Goal: Transaction & Acquisition: Register for event/course

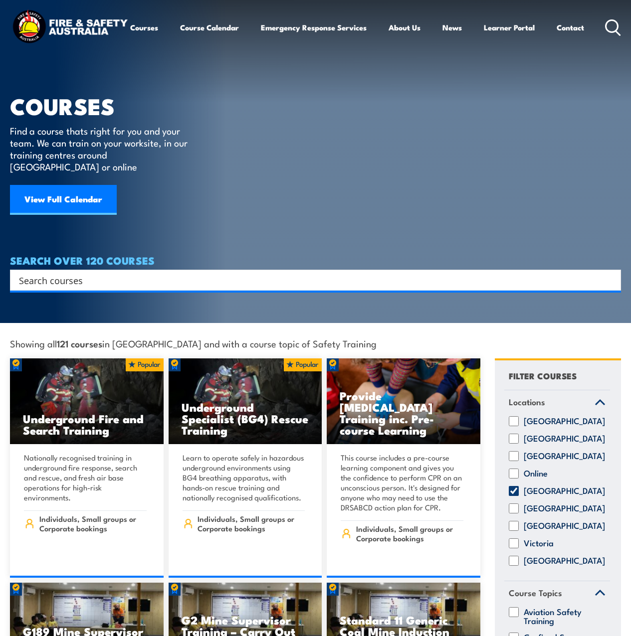
click at [605, 36] on icon at bounding box center [613, 27] width 16 height 16
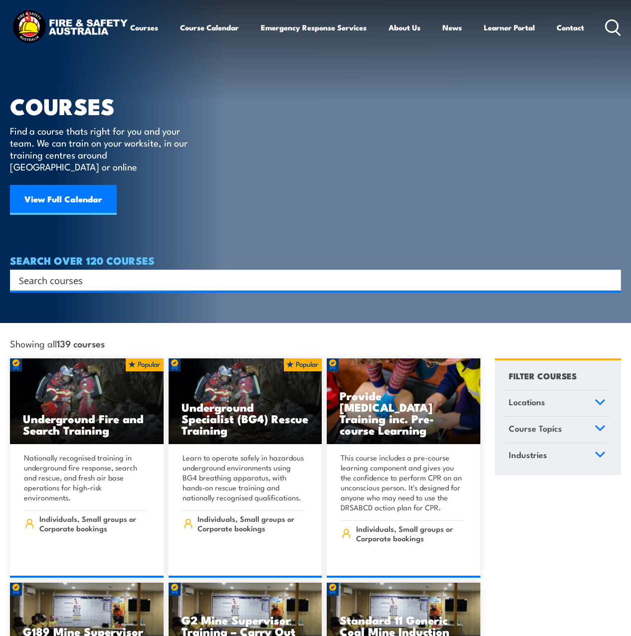
click at [205, 270] on div "Search" at bounding box center [315, 280] width 611 height 21
click at [107, 273] on input "Search input" at bounding box center [309, 280] width 580 height 15
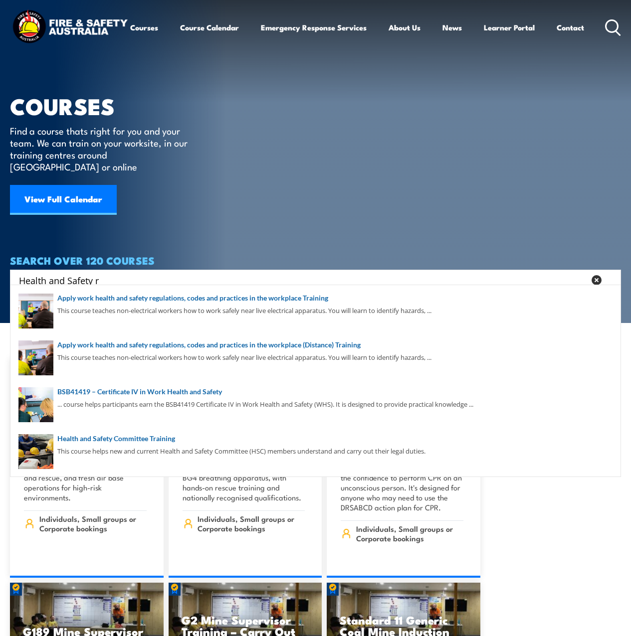
click at [106, 273] on input "Health and Safety r" at bounding box center [302, 280] width 566 height 15
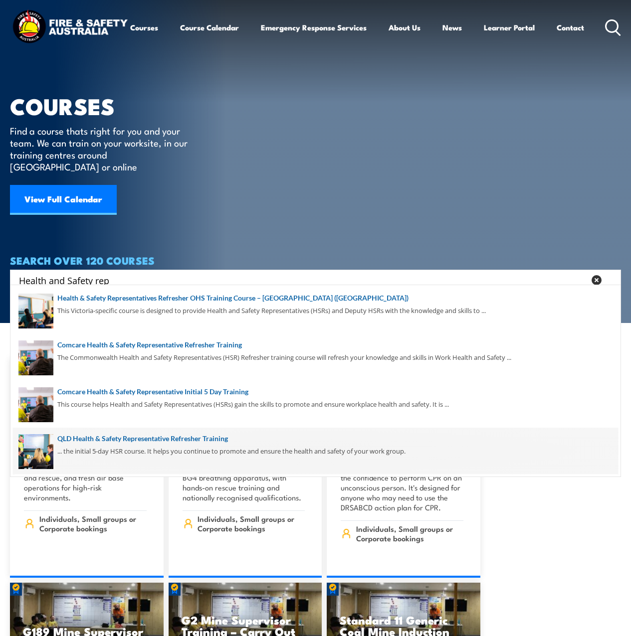
type input "Health and Safety rep"
click at [181, 440] on span at bounding box center [315, 451] width 605 height 47
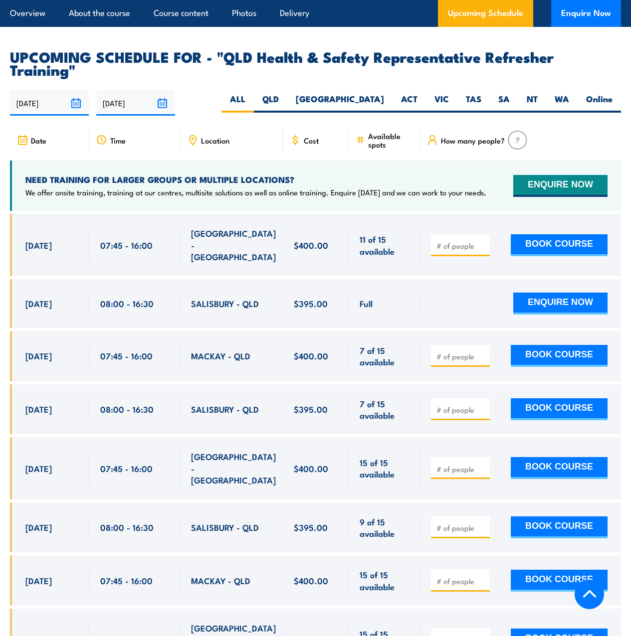
scroll to position [1746, 0]
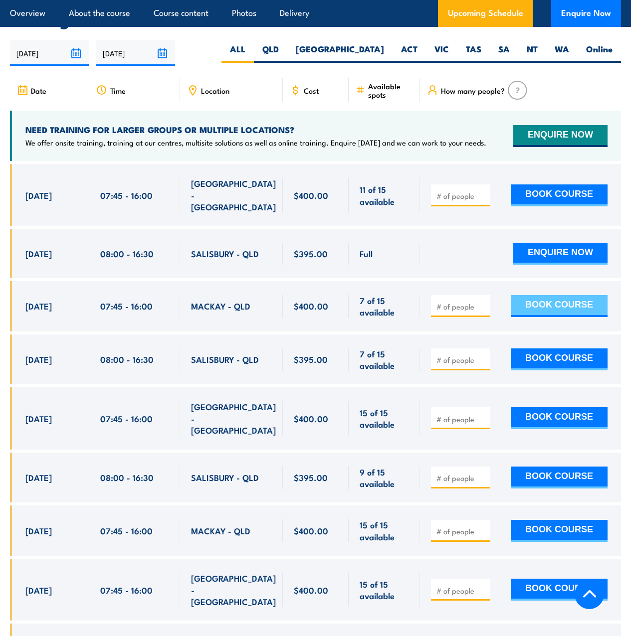
click at [548, 307] on button "BOOK COURSE" at bounding box center [559, 306] width 97 height 22
type input "1"
click at [482, 305] on input "1" at bounding box center [461, 307] width 50 height 10
click at [565, 306] on button "BOOK COURSE" at bounding box center [559, 306] width 97 height 22
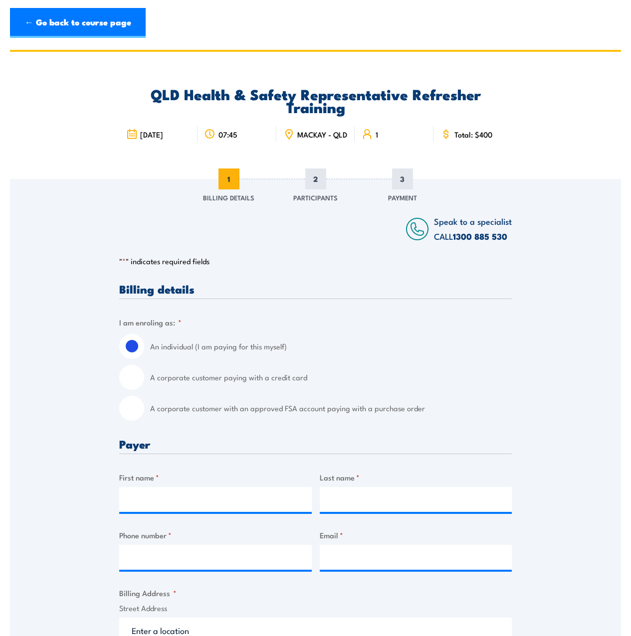
click at [136, 405] on input "A corporate customer with an approved FSA account paying with a purchase order" at bounding box center [131, 408] width 25 height 25
radio input "true"
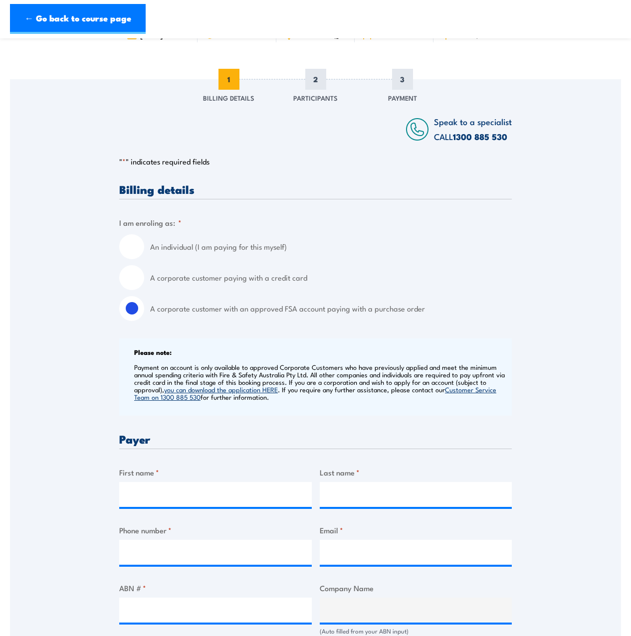
scroll to position [199, 0]
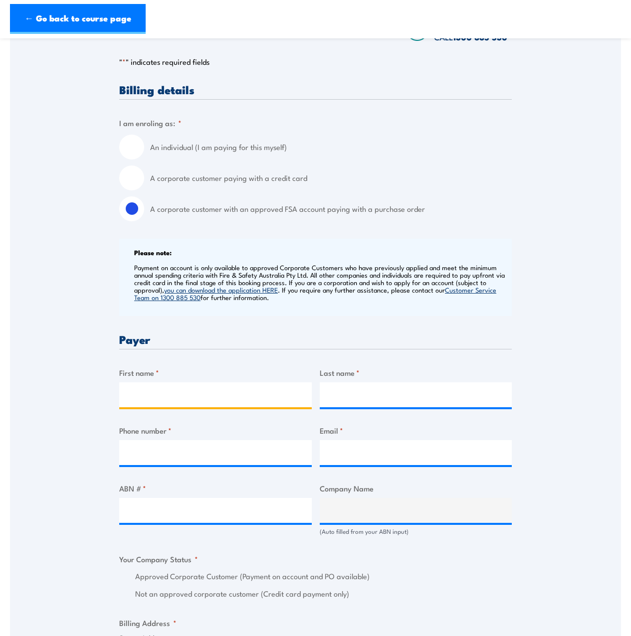
click at [238, 386] on input "First name *" at bounding box center [215, 395] width 193 height 25
type input "Maxine"
type input "Hay"
type input "0418778013"
type input "maxine.hay@qsl.com.au"
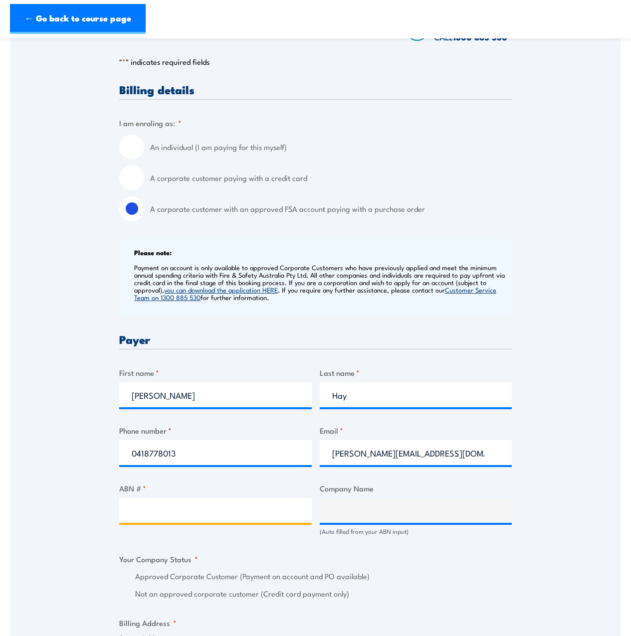
click at [279, 510] on input "ABN # *" at bounding box center [215, 510] width 193 height 25
click at [126, 505] on input "ABN # *" at bounding box center [215, 510] width 193 height 25
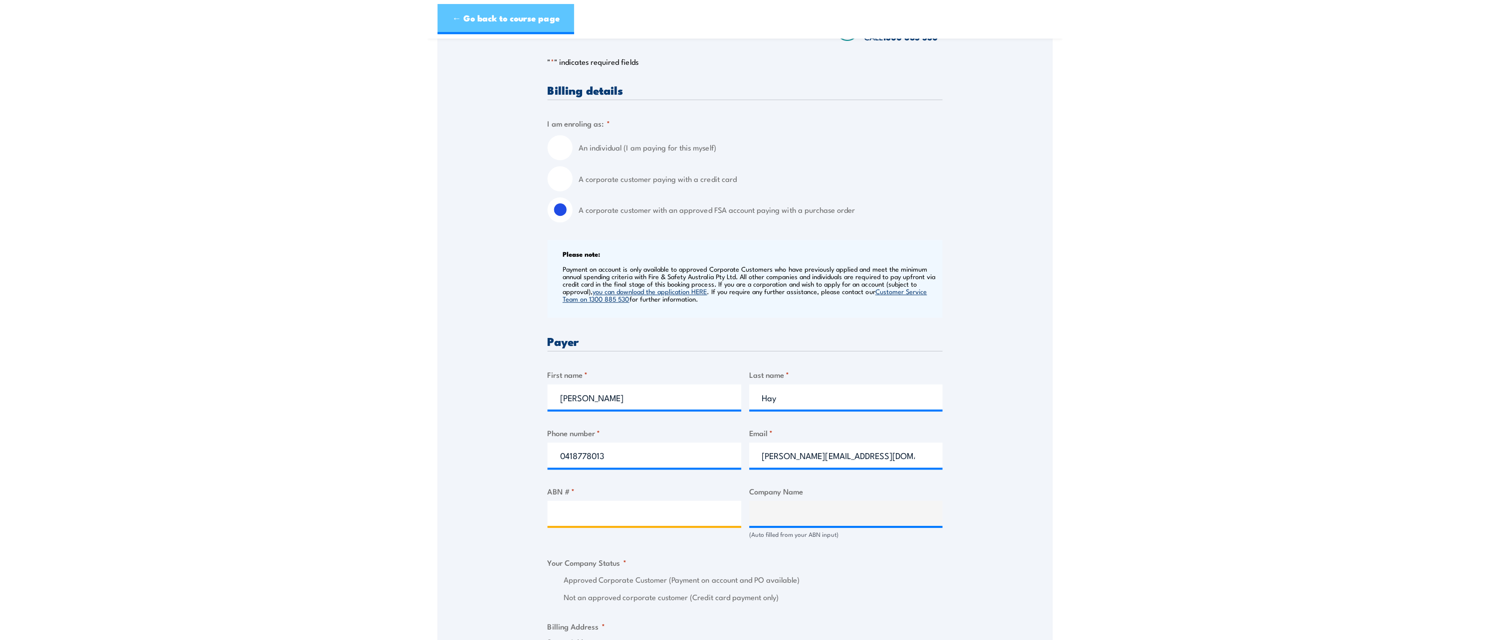
scroll to position [214, 0]
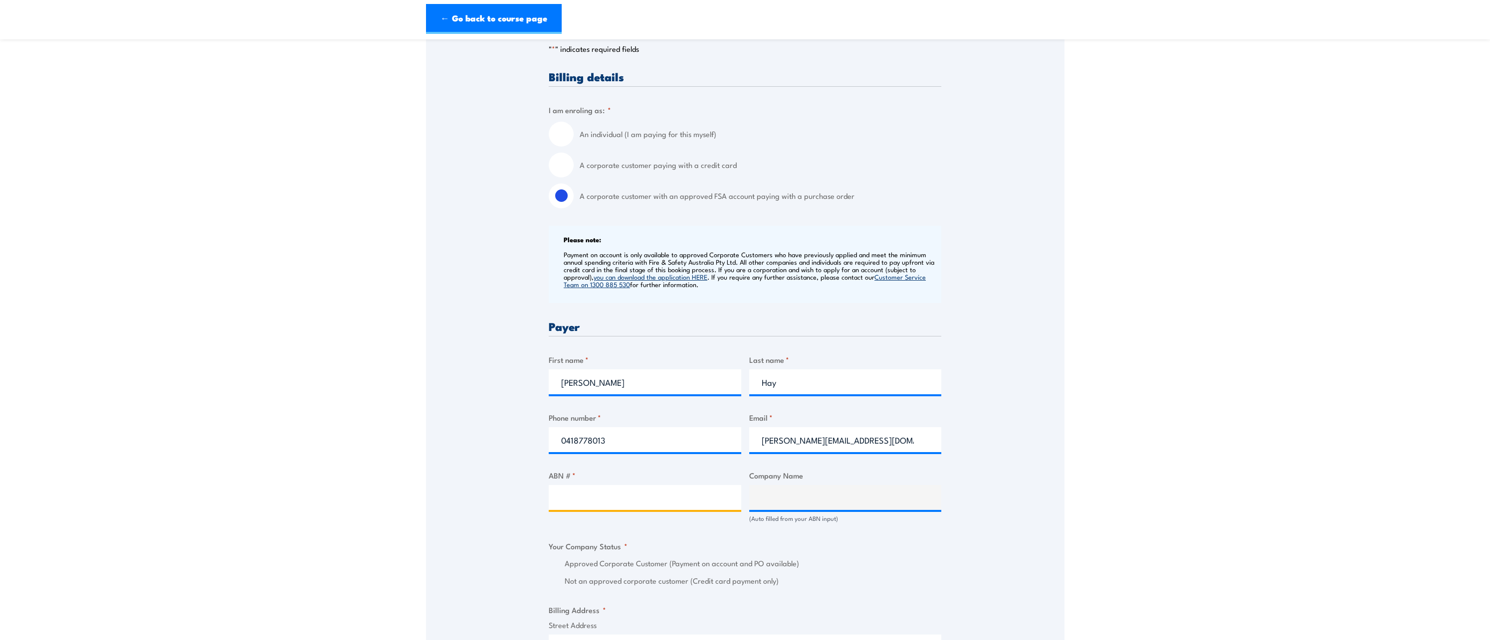
paste input "6-090-152211 -"
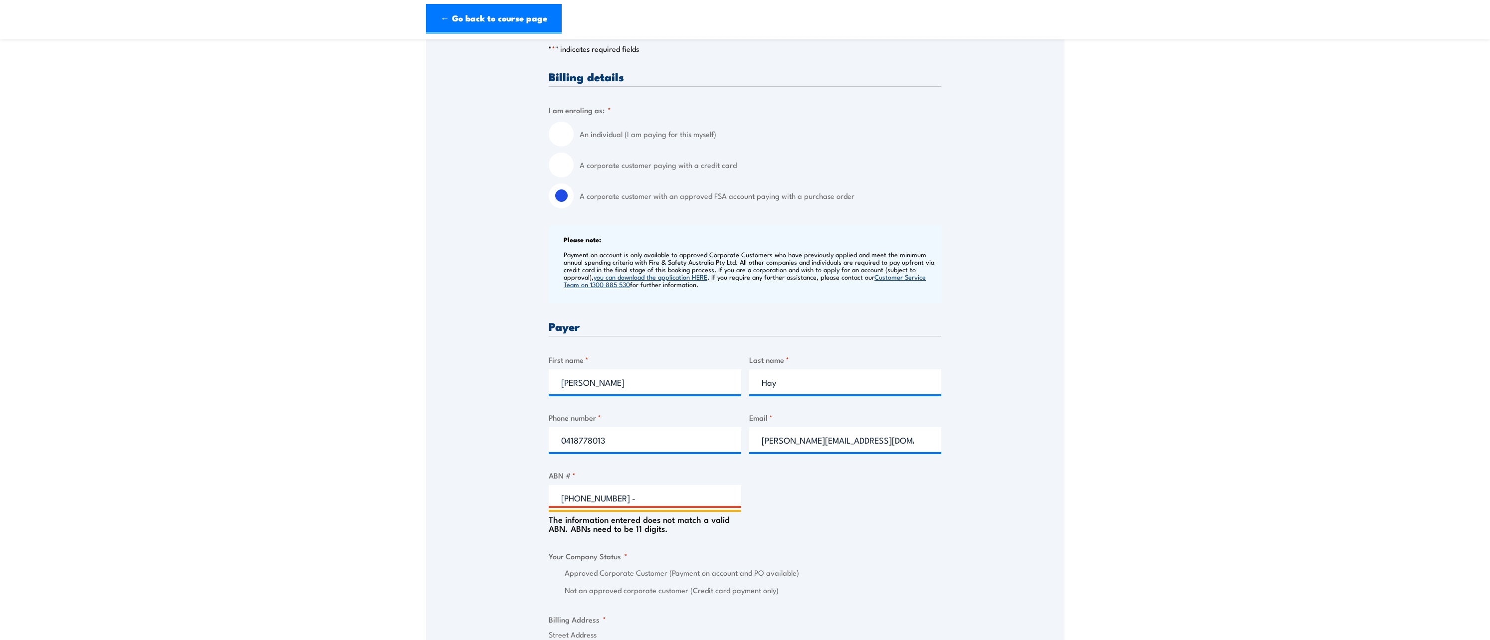
drag, startPoint x: 626, startPoint y: 499, endPoint x: 529, endPoint y: 506, distance: 97.5
paste input "76-090-152211"
type input "76-090-152211"
type input "QUEENSLAND SUGAR LIMITED"
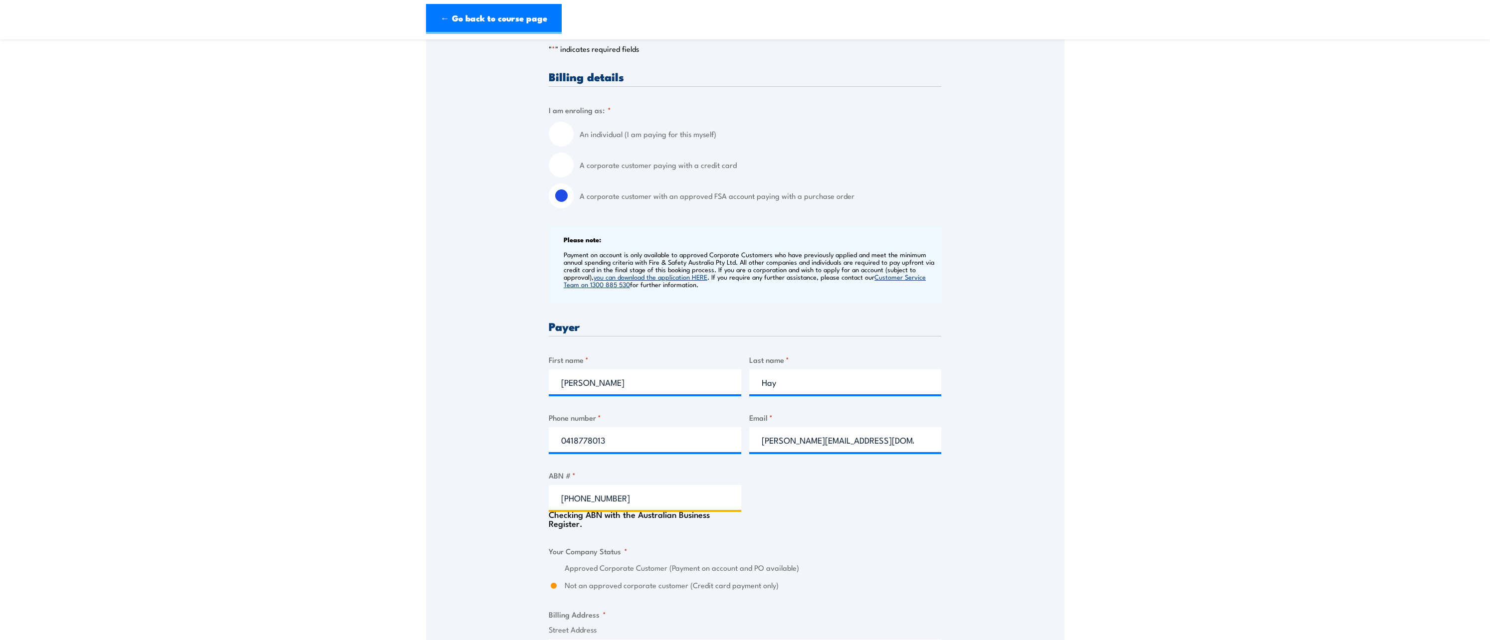
radio input "true"
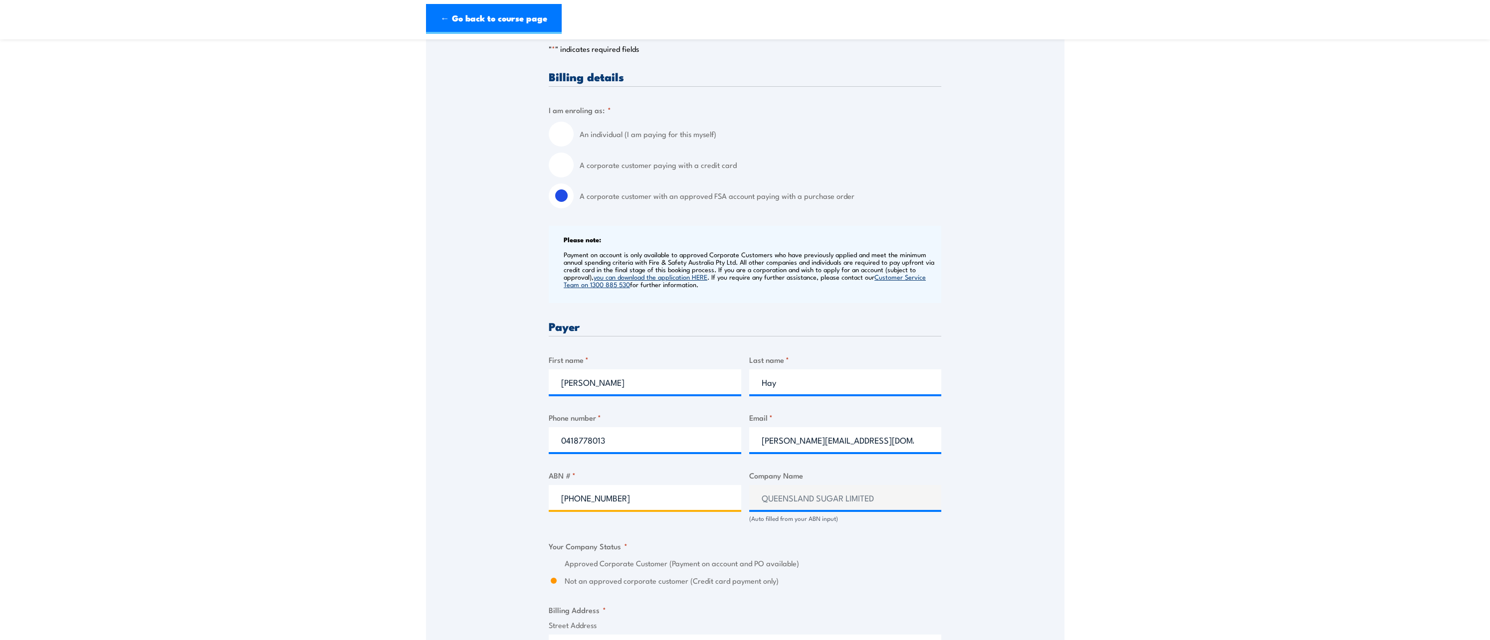
scroll to position [414, 0]
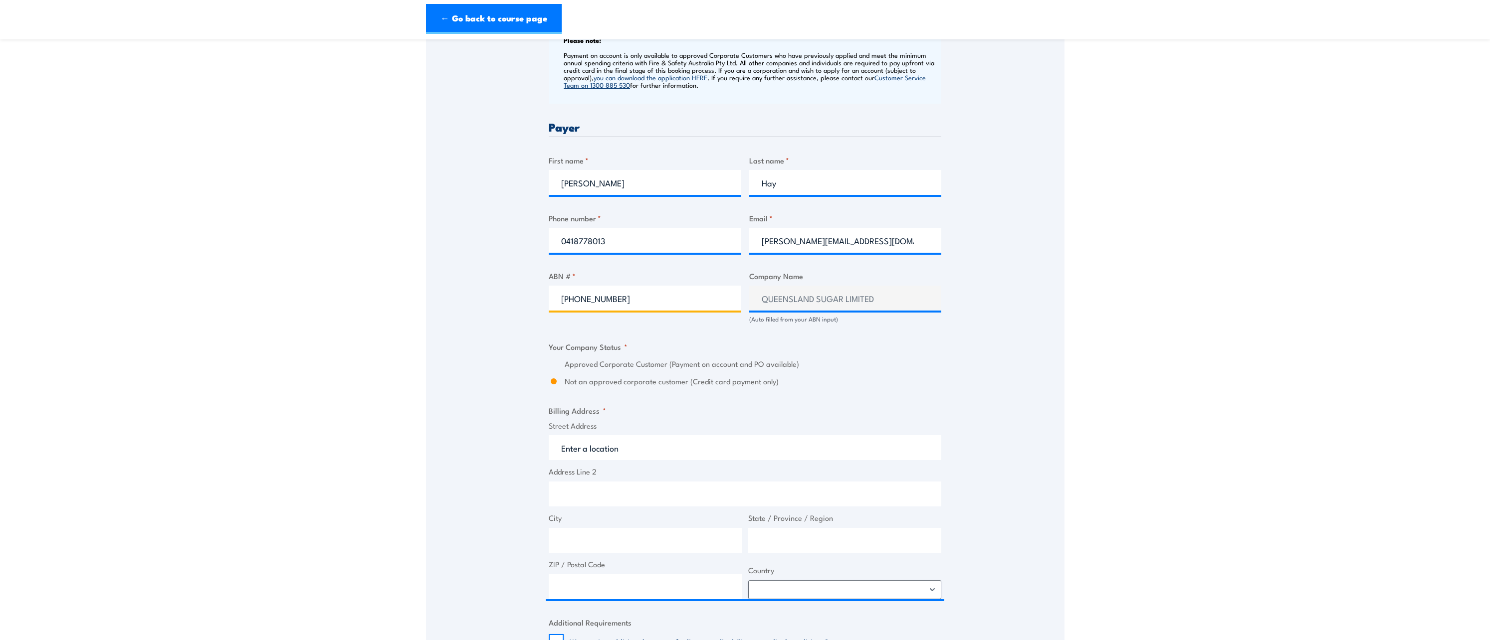
type input "76-090-152211"
click at [559, 373] on div "Approved Corporate Customer (Payment on account and PO available)" at bounding box center [745, 368] width 393 height 11
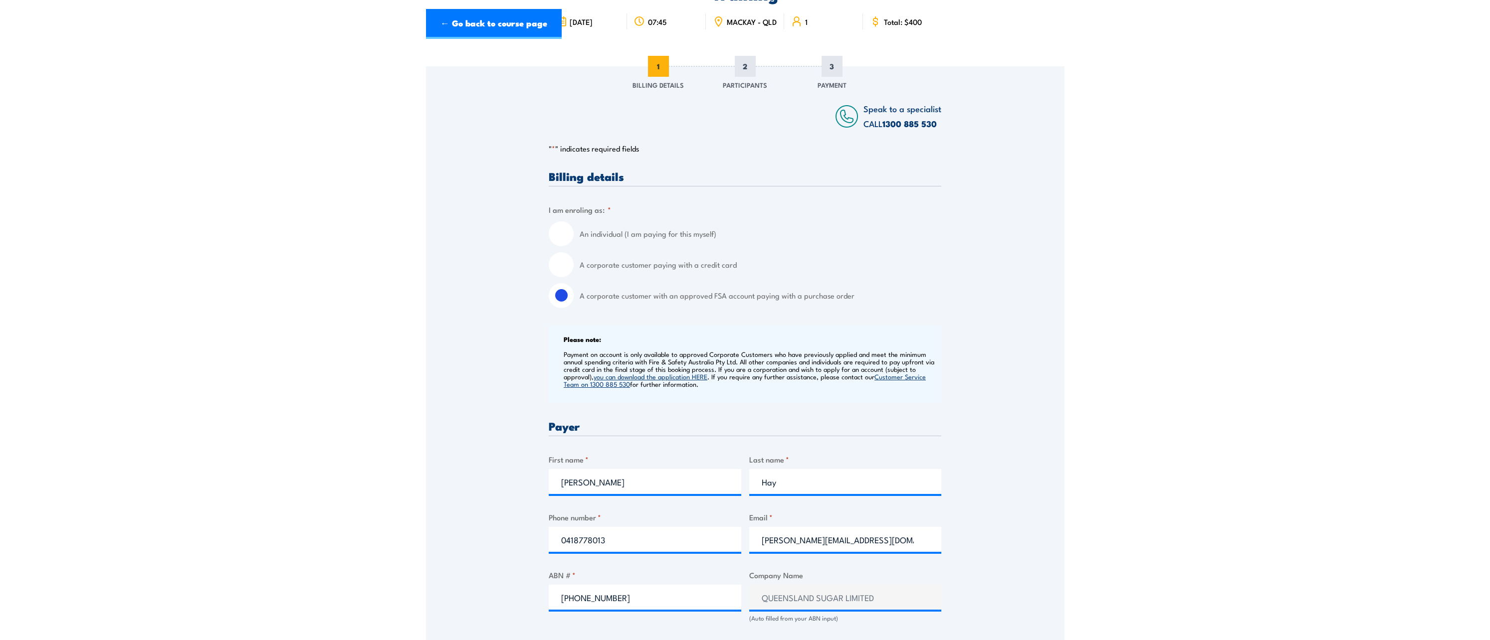
scroll to position [0, 0]
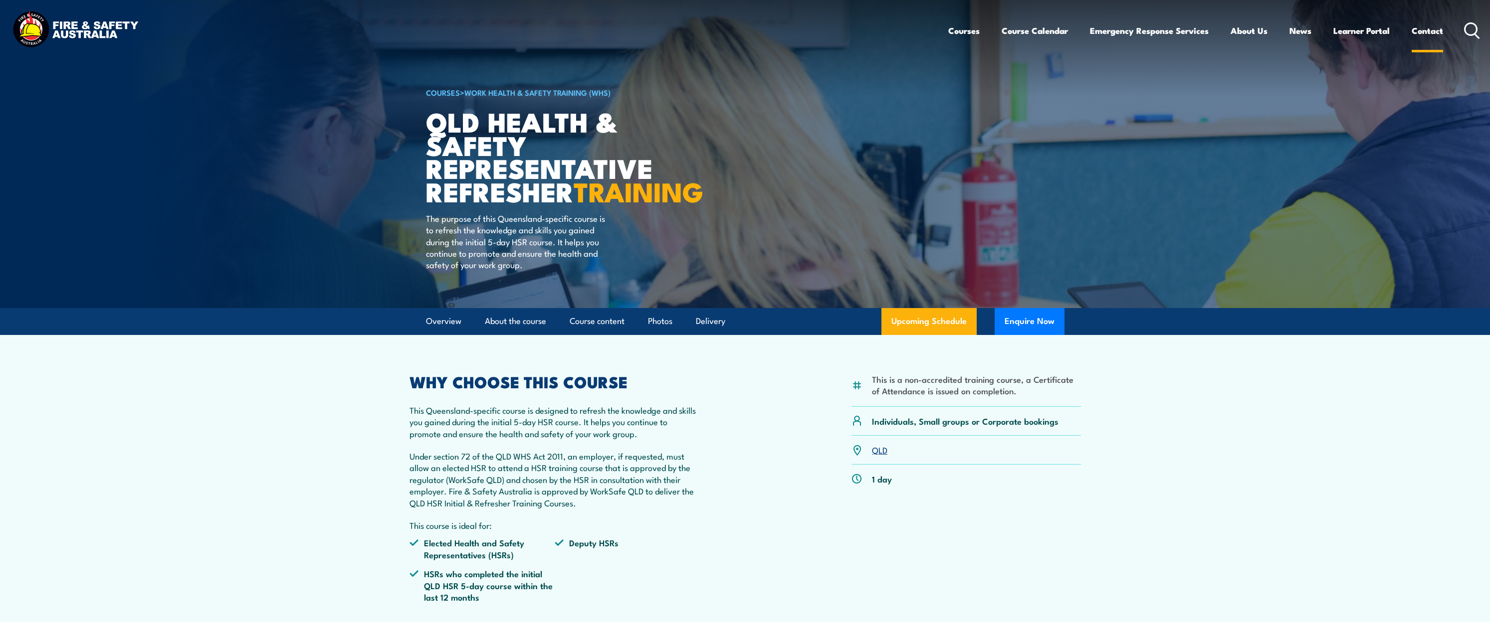
click at [1422, 33] on link "Contact" at bounding box center [1426, 30] width 31 height 26
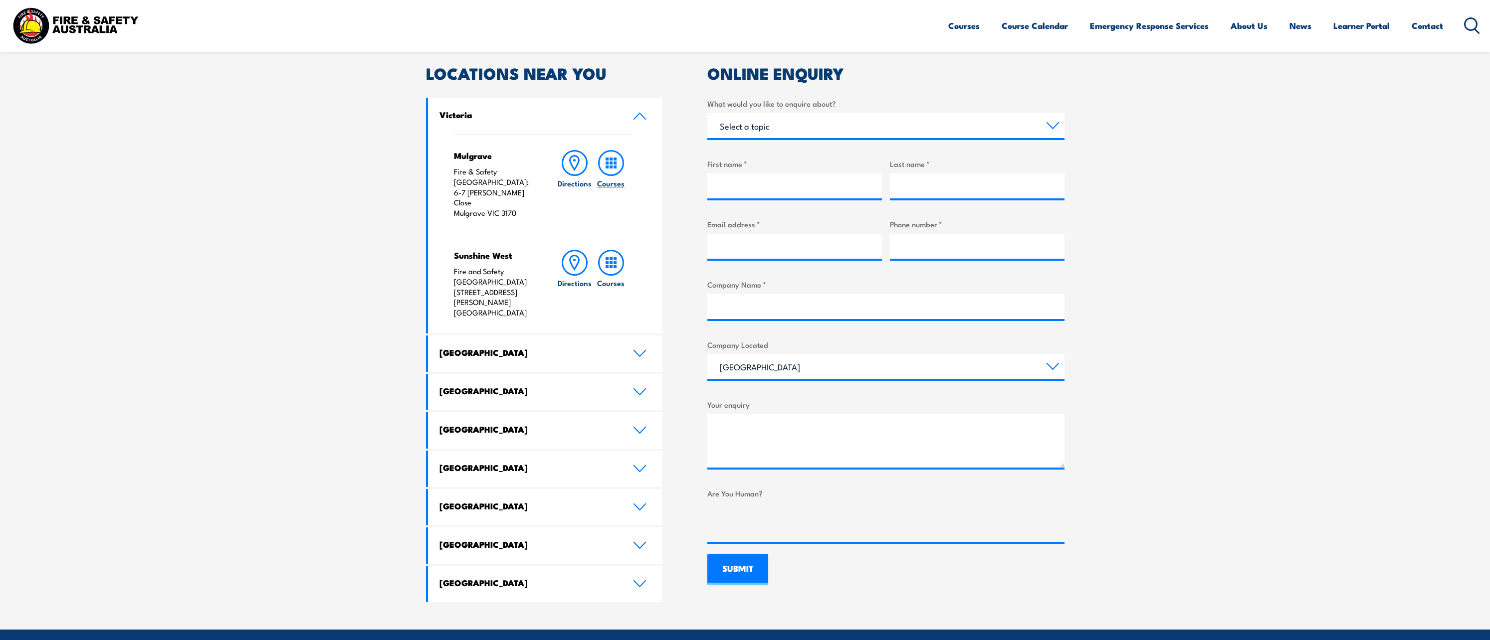
scroll to position [399, 0]
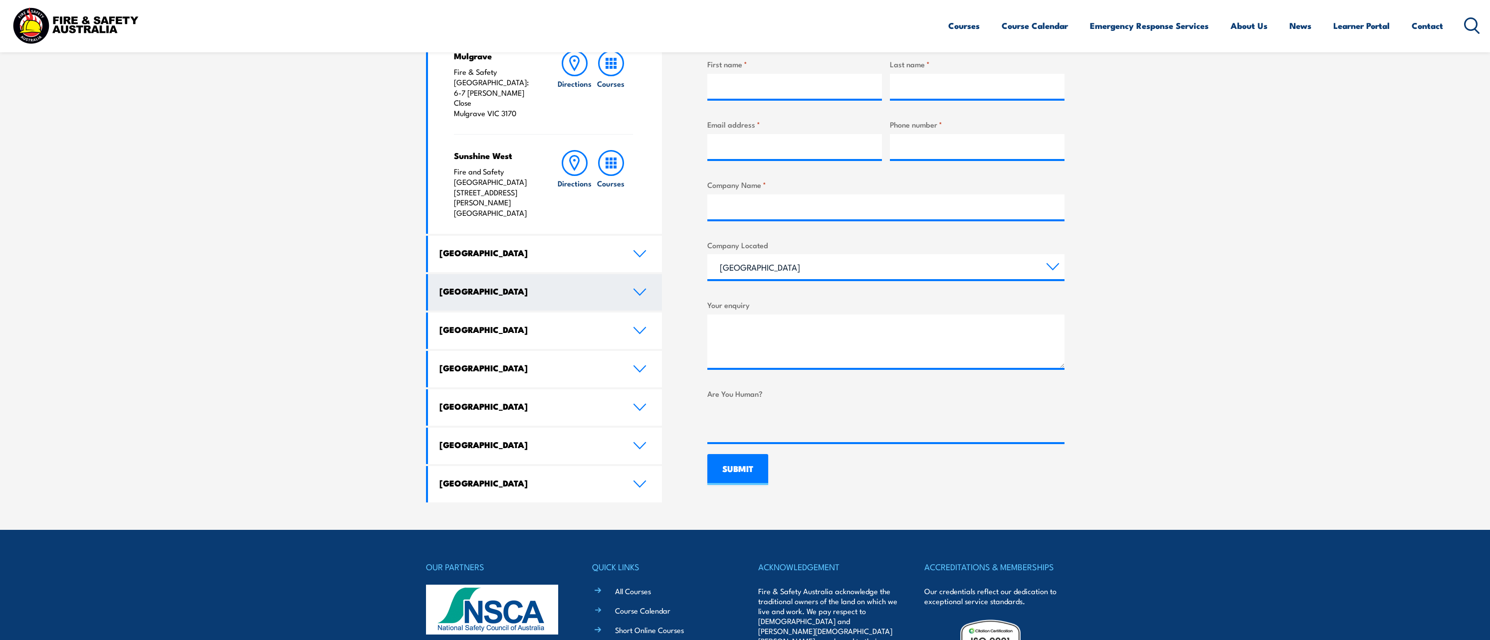
click at [644, 274] on link "Queensland" at bounding box center [545, 292] width 234 height 36
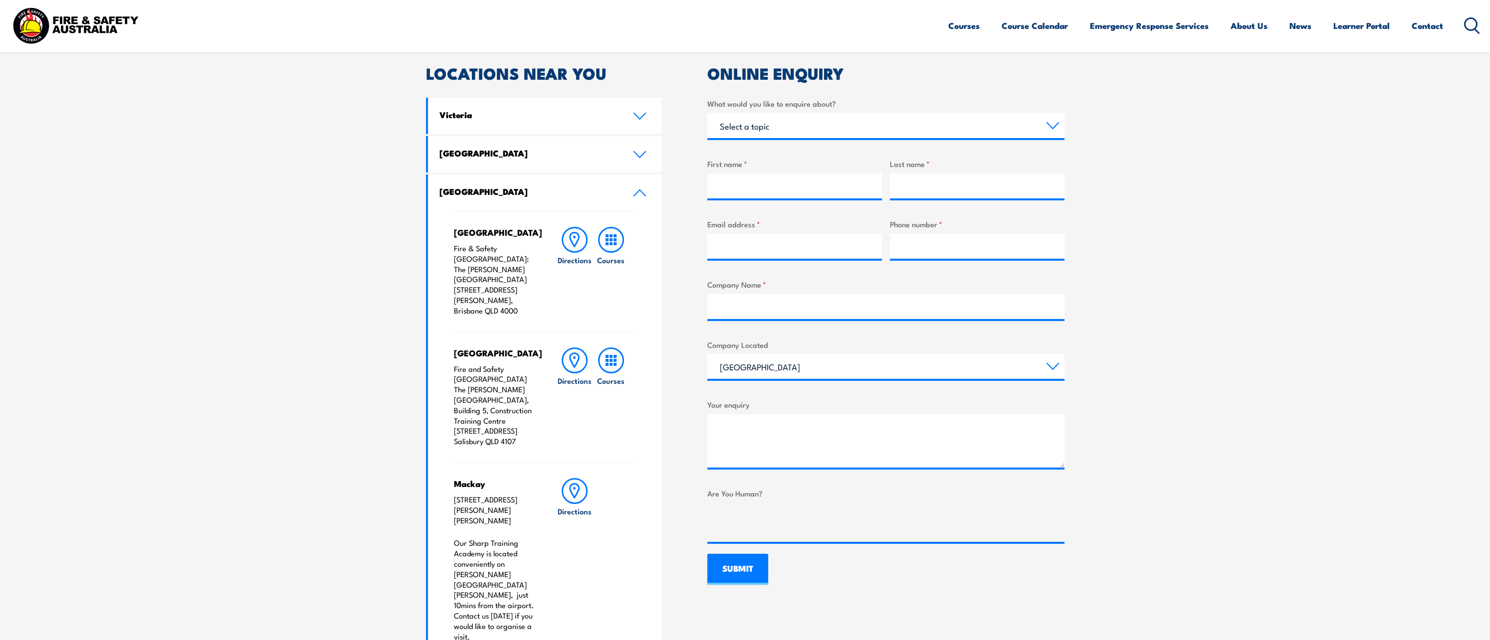
scroll to position [349, 0]
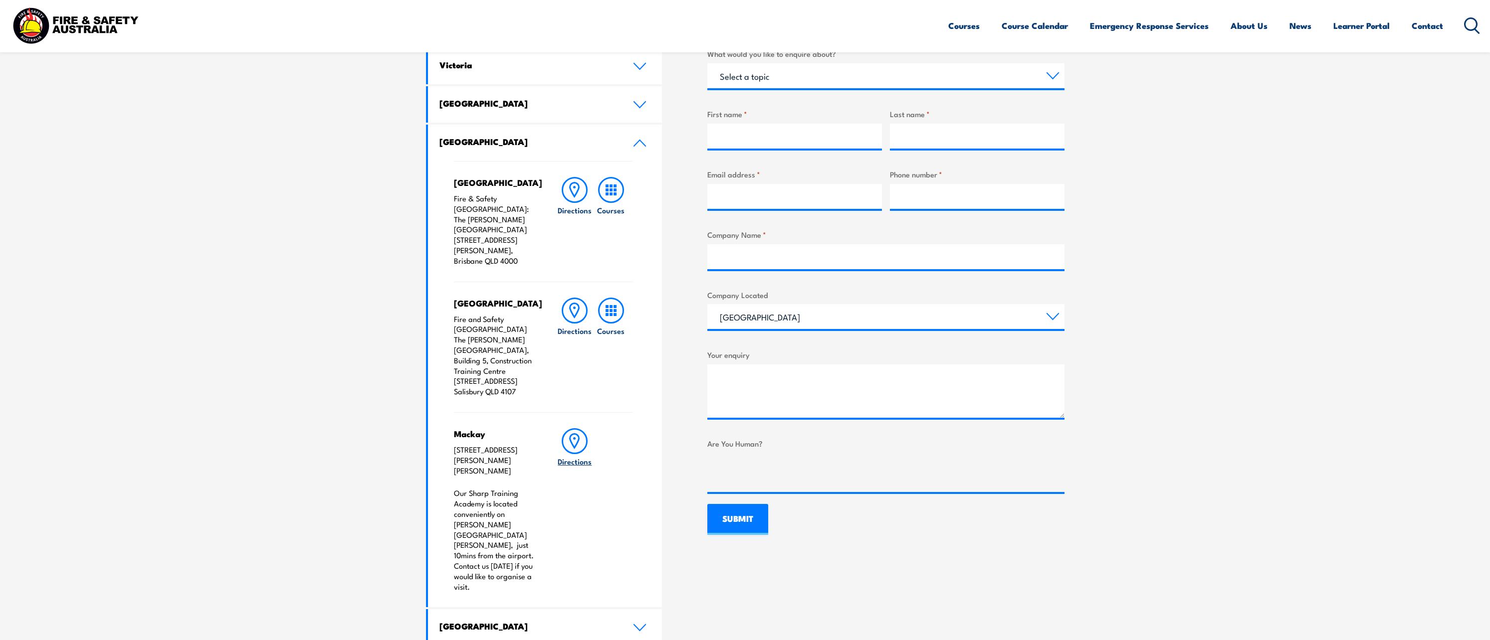
click at [564, 428] on icon at bounding box center [575, 441] width 26 height 26
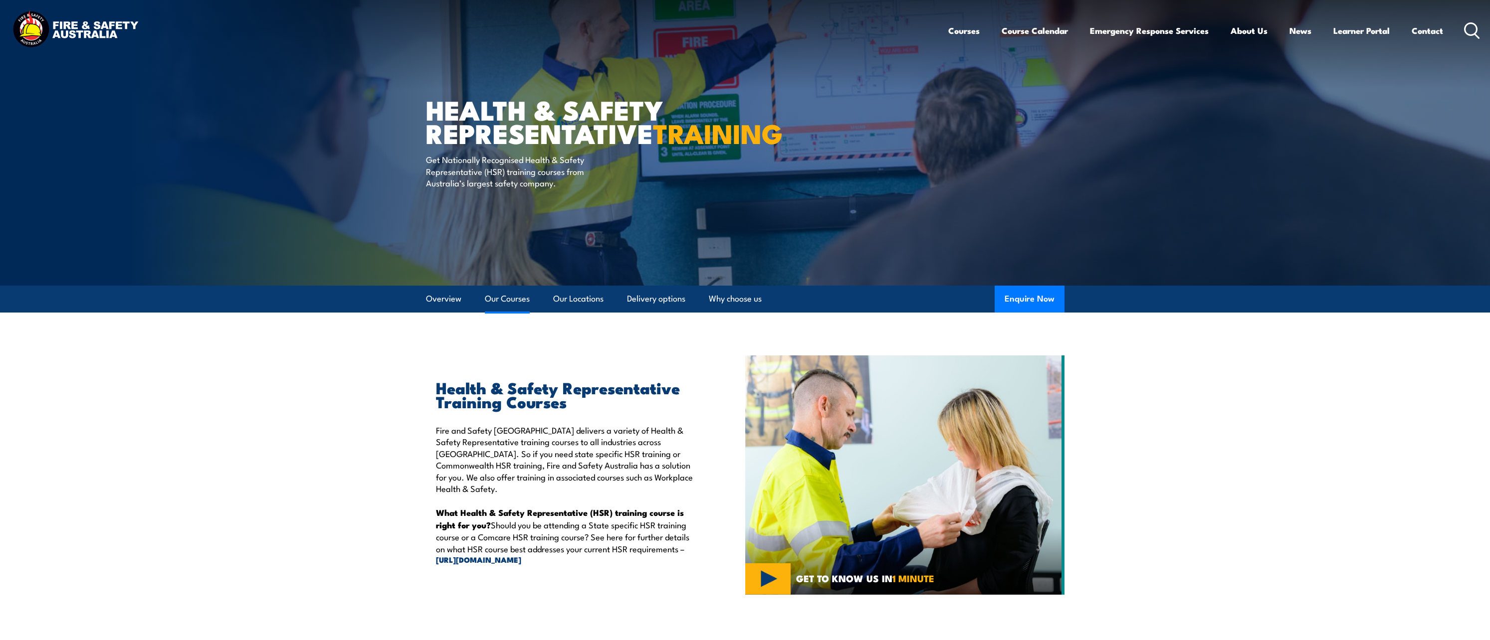
click at [522, 304] on link "Our Courses" at bounding box center [507, 299] width 45 height 26
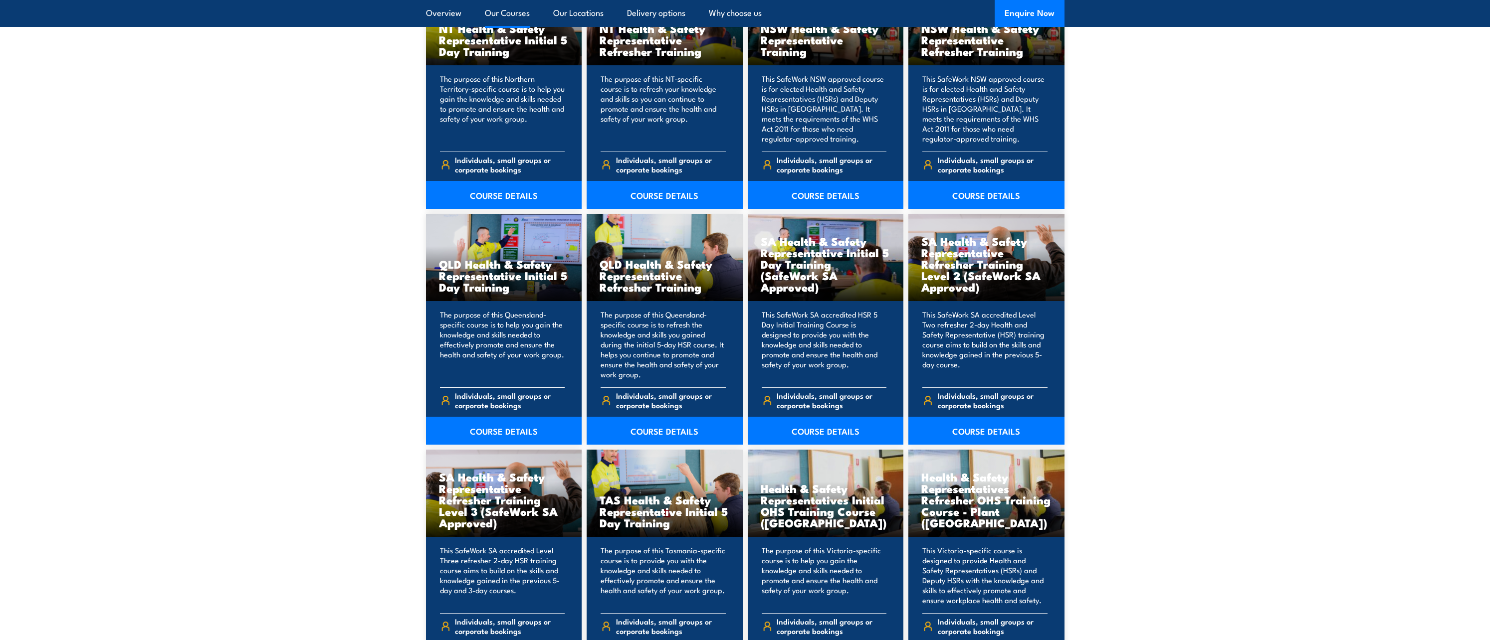
scroll to position [1205, 0]
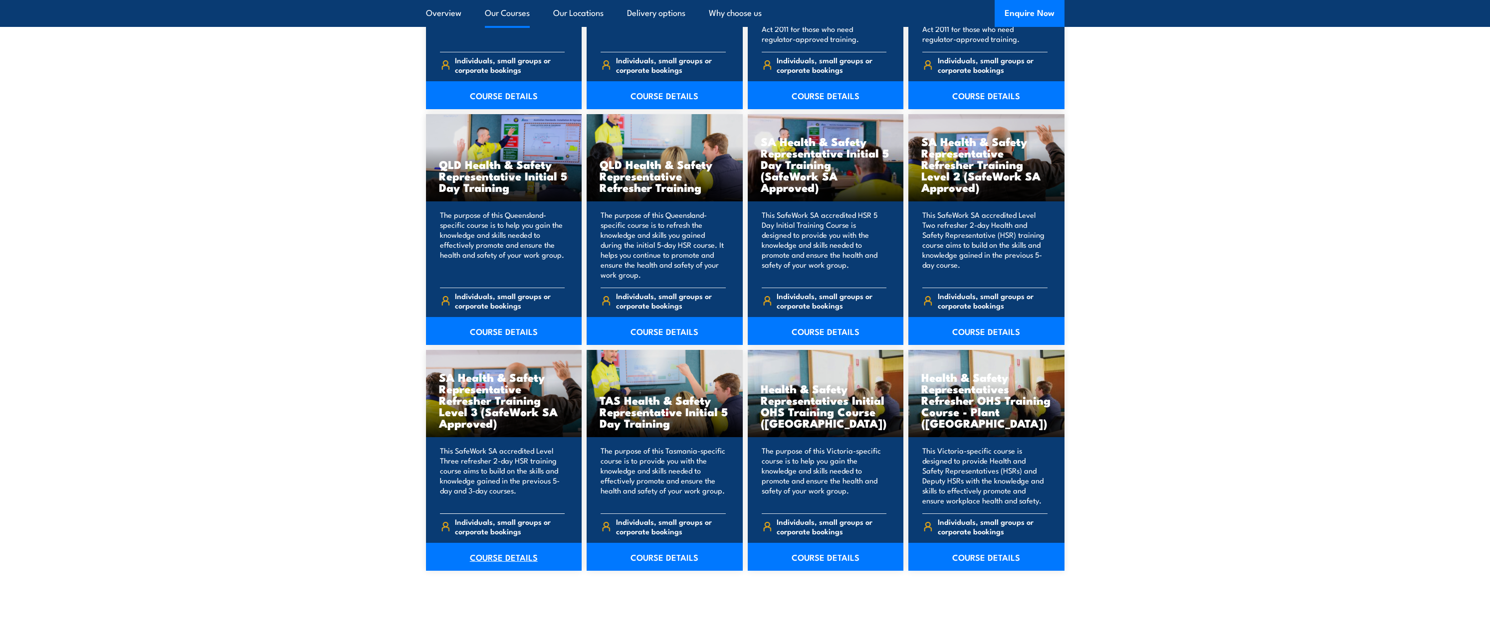
click at [510, 563] on link "COURSE DETAILS" at bounding box center [504, 557] width 156 height 28
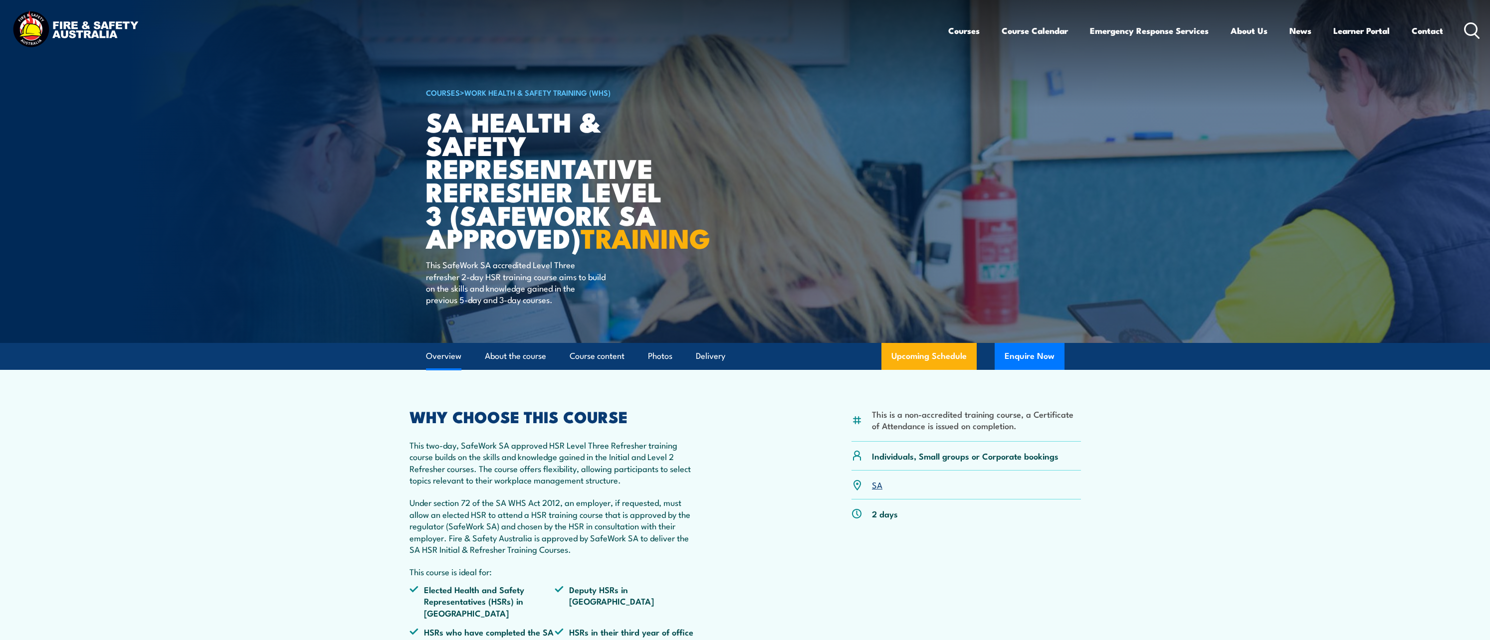
click at [448, 370] on link "Overview" at bounding box center [443, 356] width 35 height 26
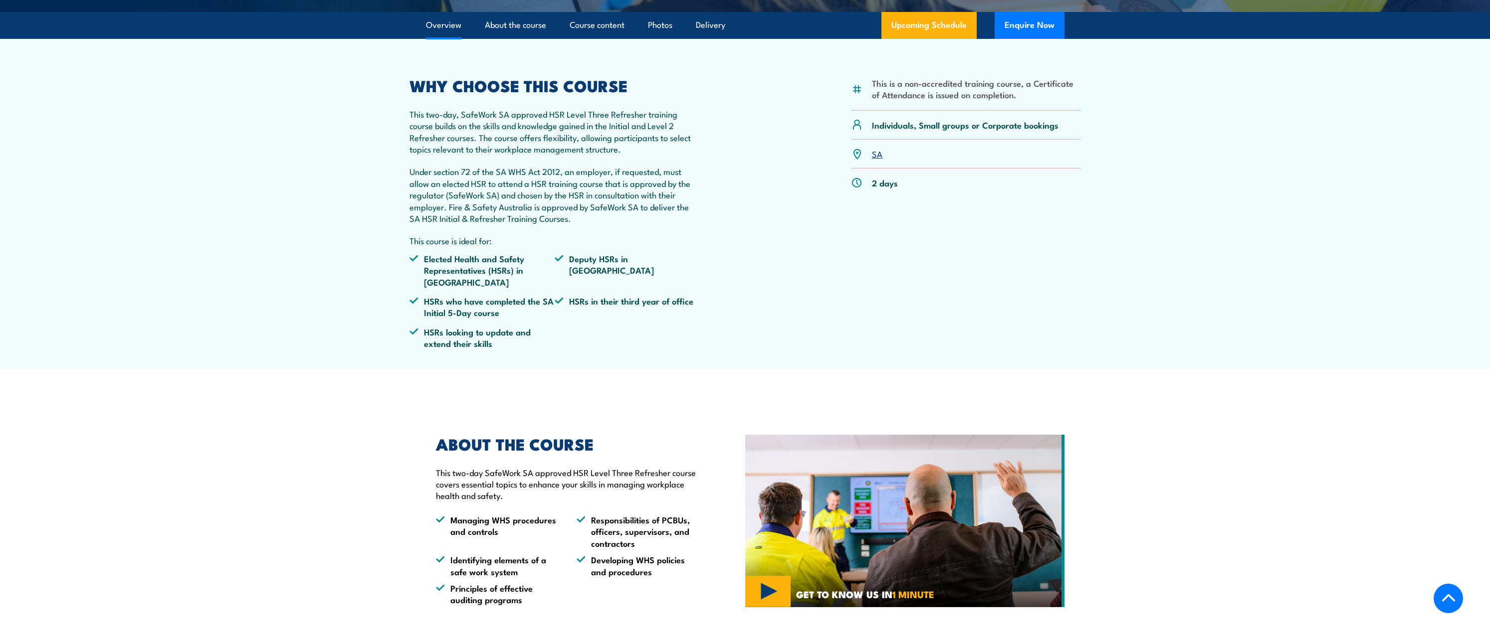
scroll to position [393, 0]
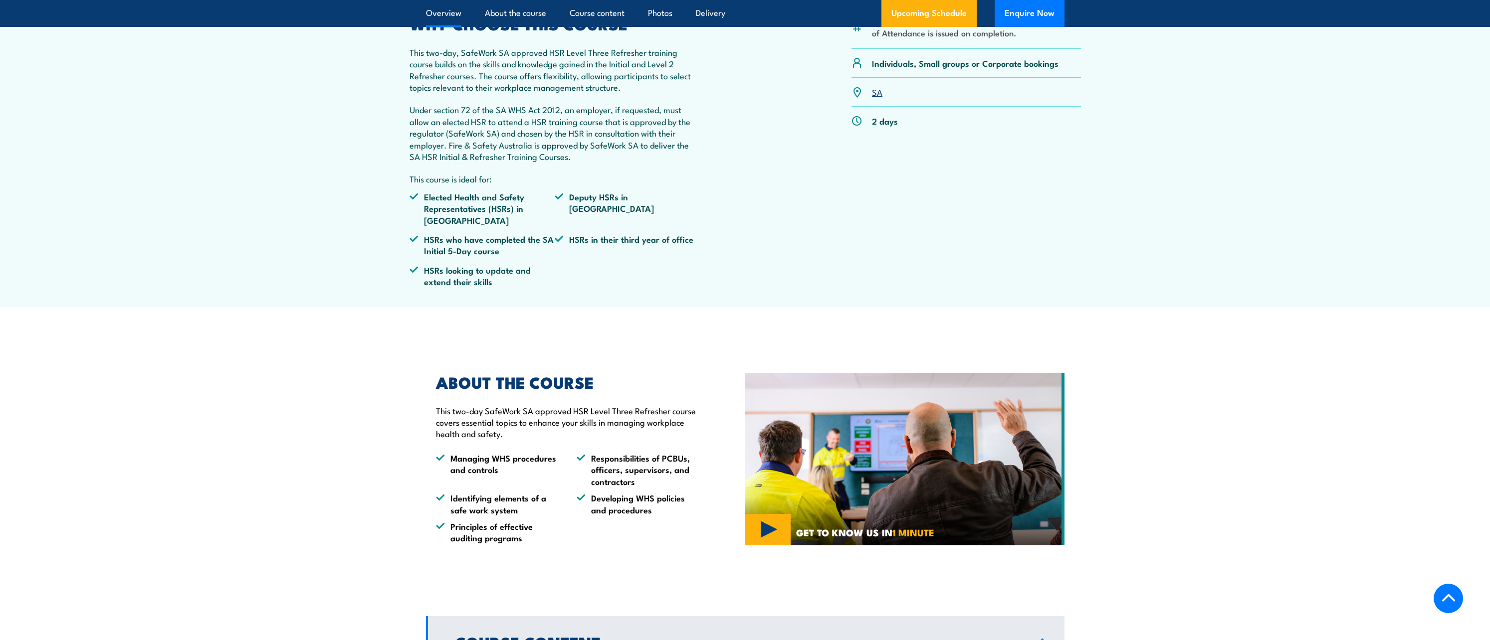
scroll to position [331, 0]
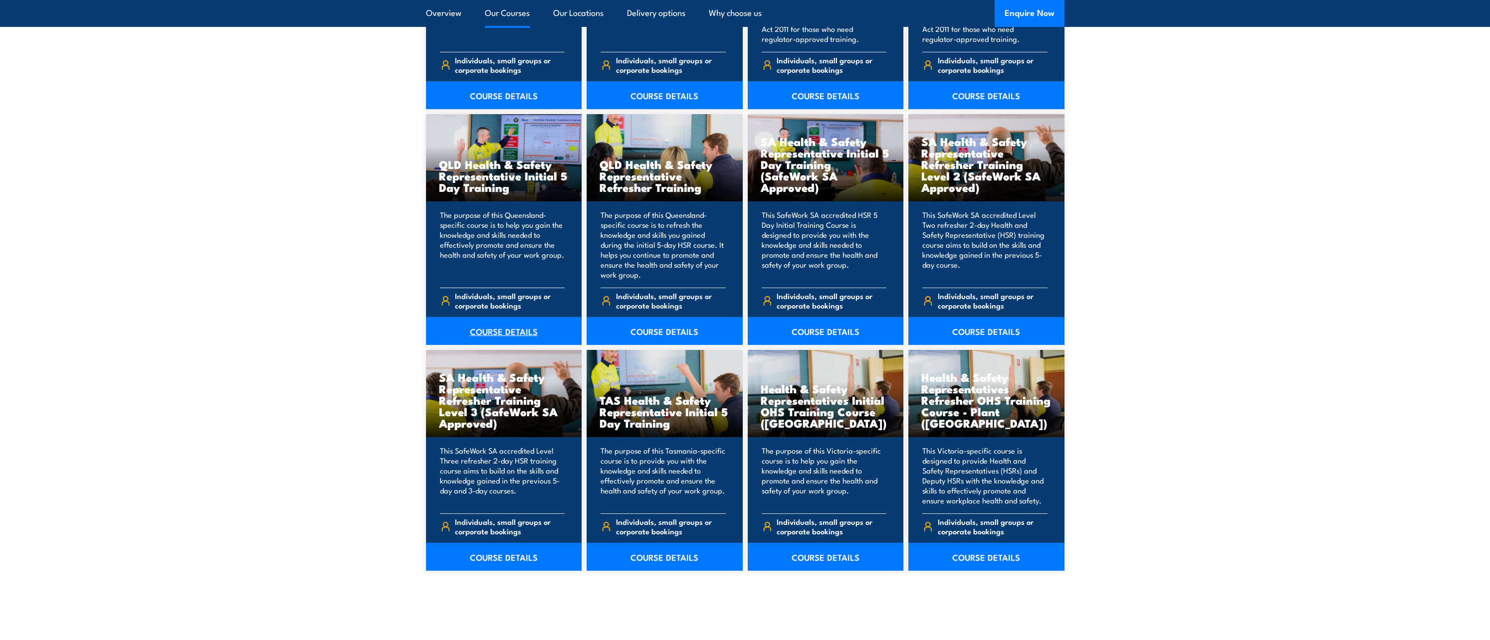
click at [506, 331] on link "COURSE DETAILS" at bounding box center [504, 331] width 156 height 28
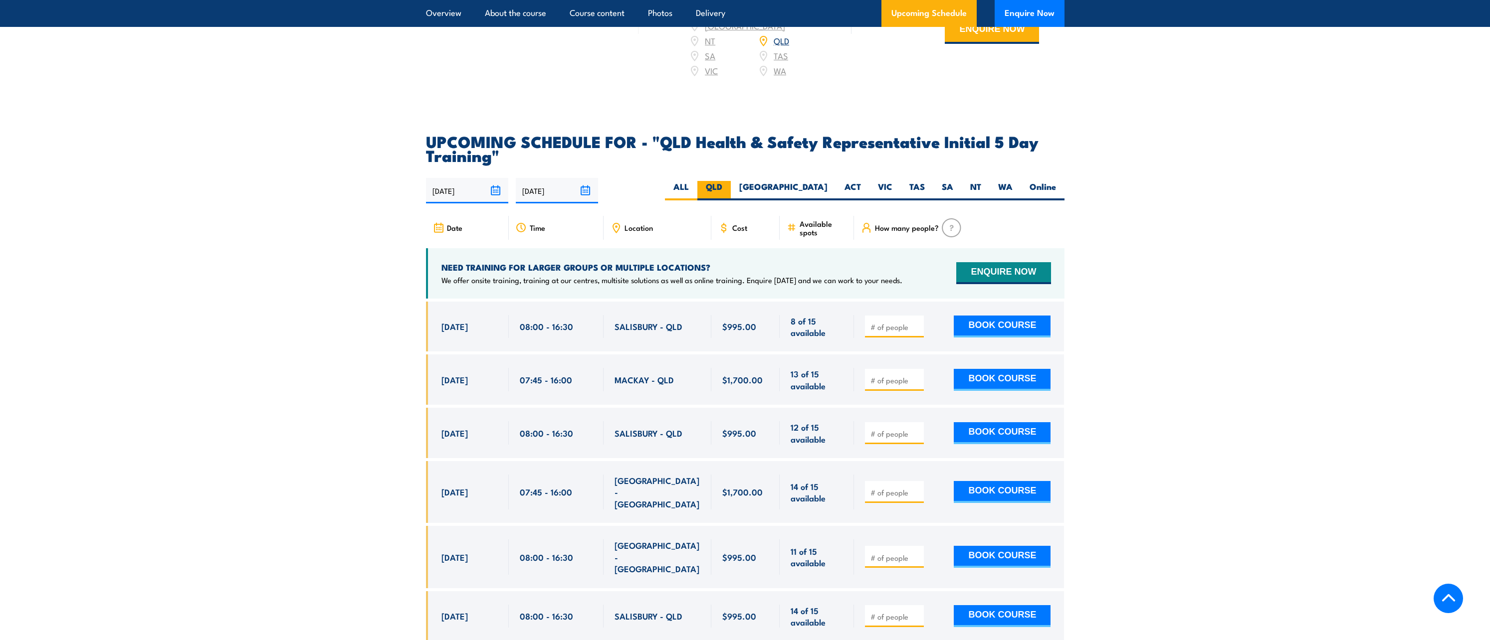
scroll to position [1696, 0]
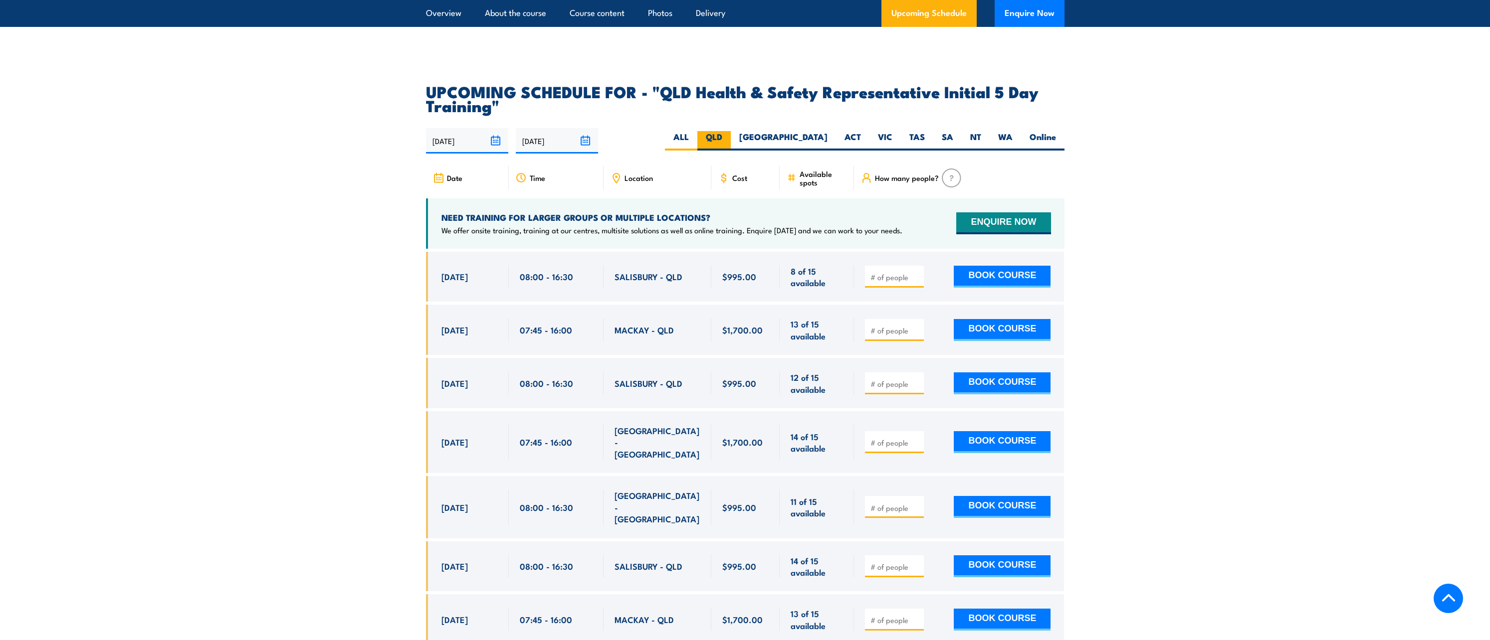
click at [731, 132] on label "QLD" at bounding box center [713, 140] width 33 height 19
click at [729, 132] on input "QLD" at bounding box center [725, 134] width 6 height 6
radio input "true"
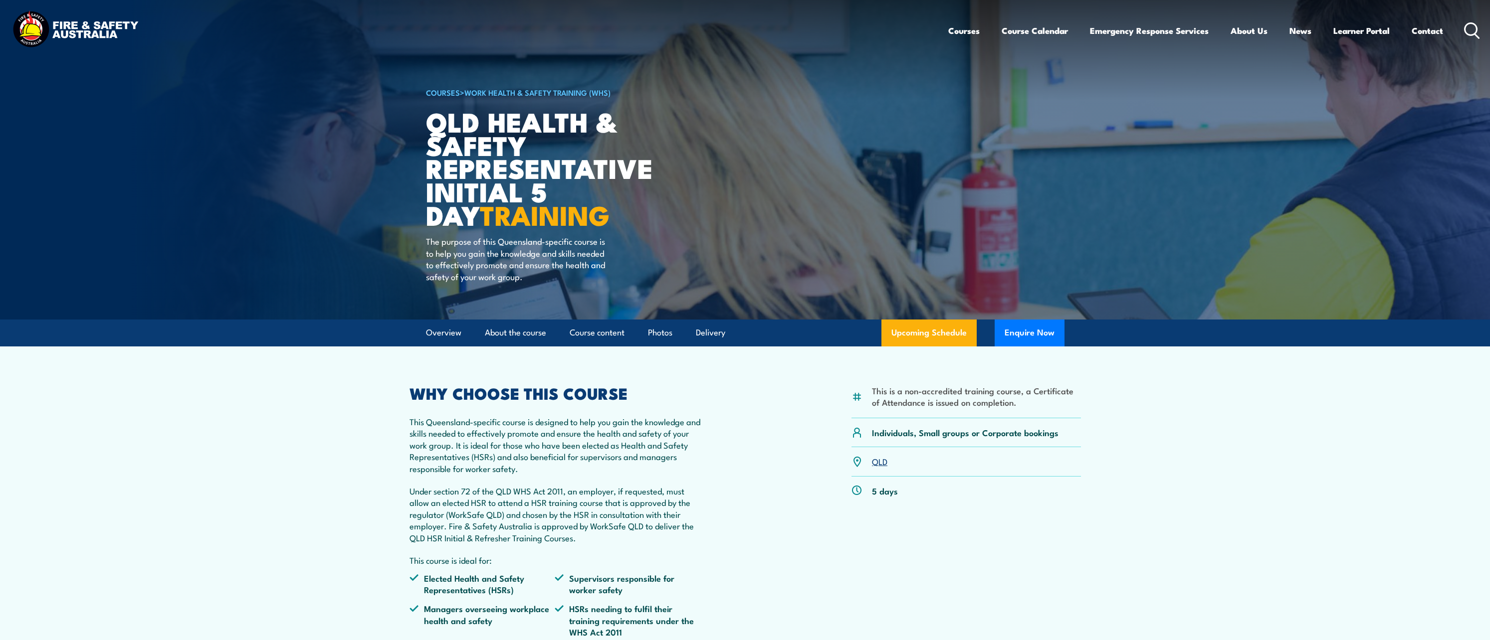
click at [1465, 33] on icon at bounding box center [1472, 30] width 16 height 16
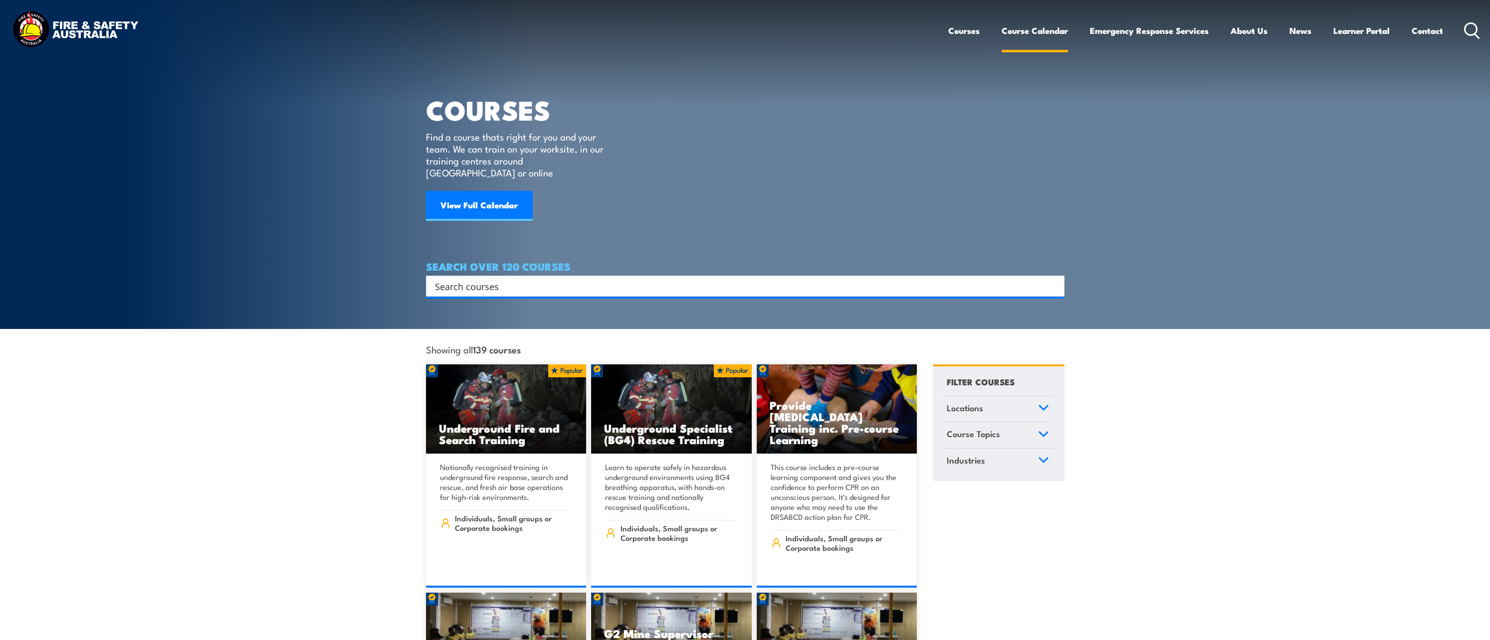
click at [1032, 34] on link "Course Calendar" at bounding box center [1034, 30] width 66 height 26
click at [521, 279] on input "Search input" at bounding box center [738, 286] width 607 height 15
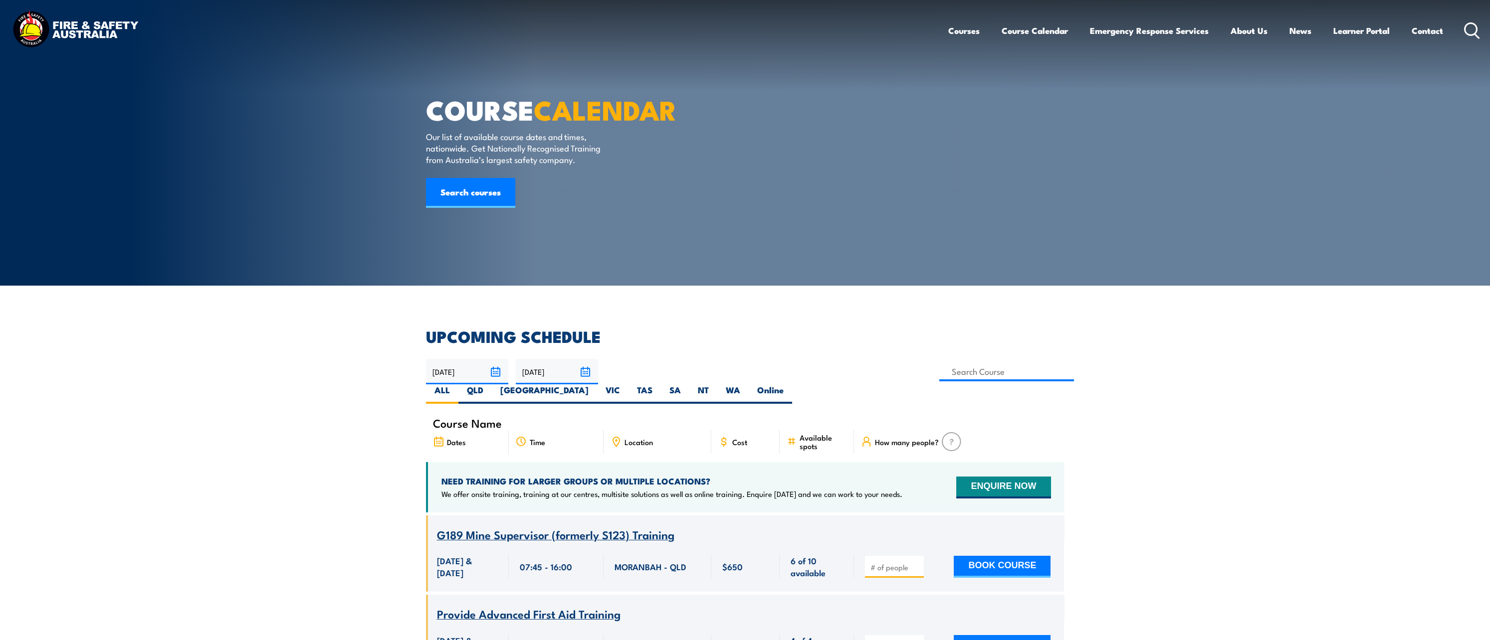
click at [454, 419] on span "Course Name" at bounding box center [467, 423] width 69 height 8
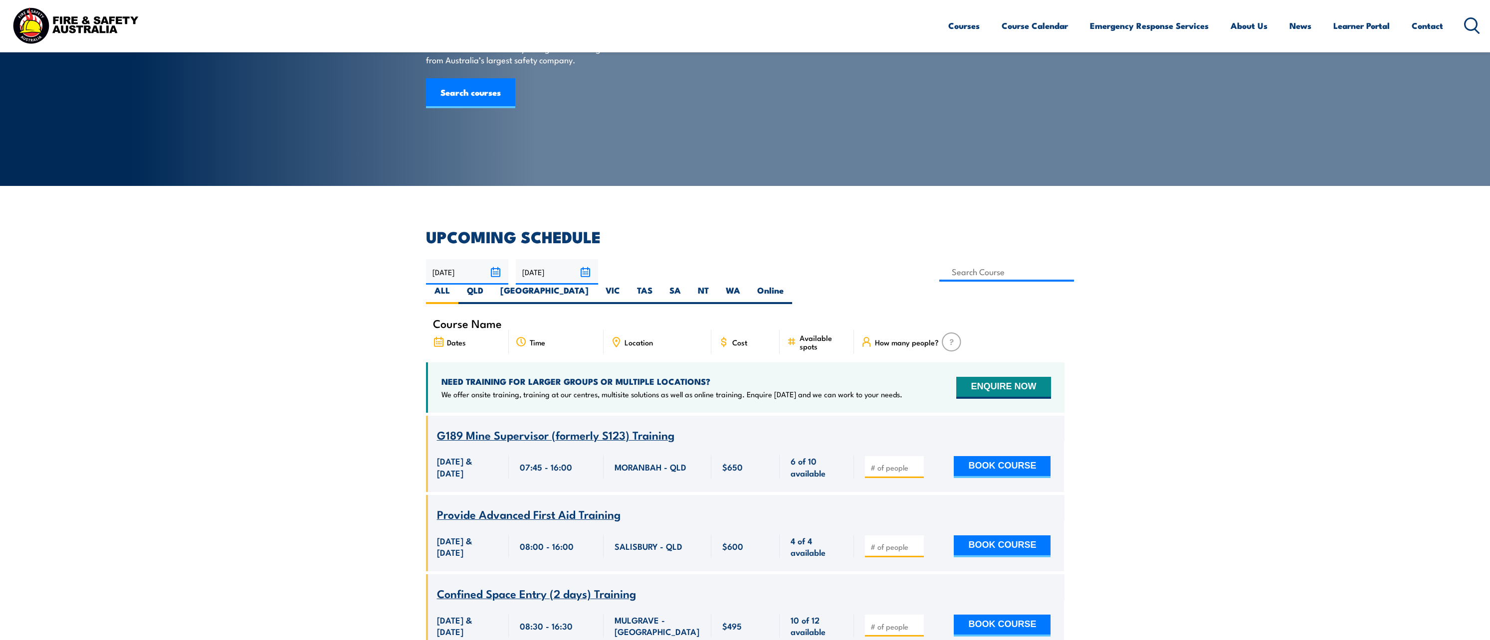
scroll to position [150, 0]
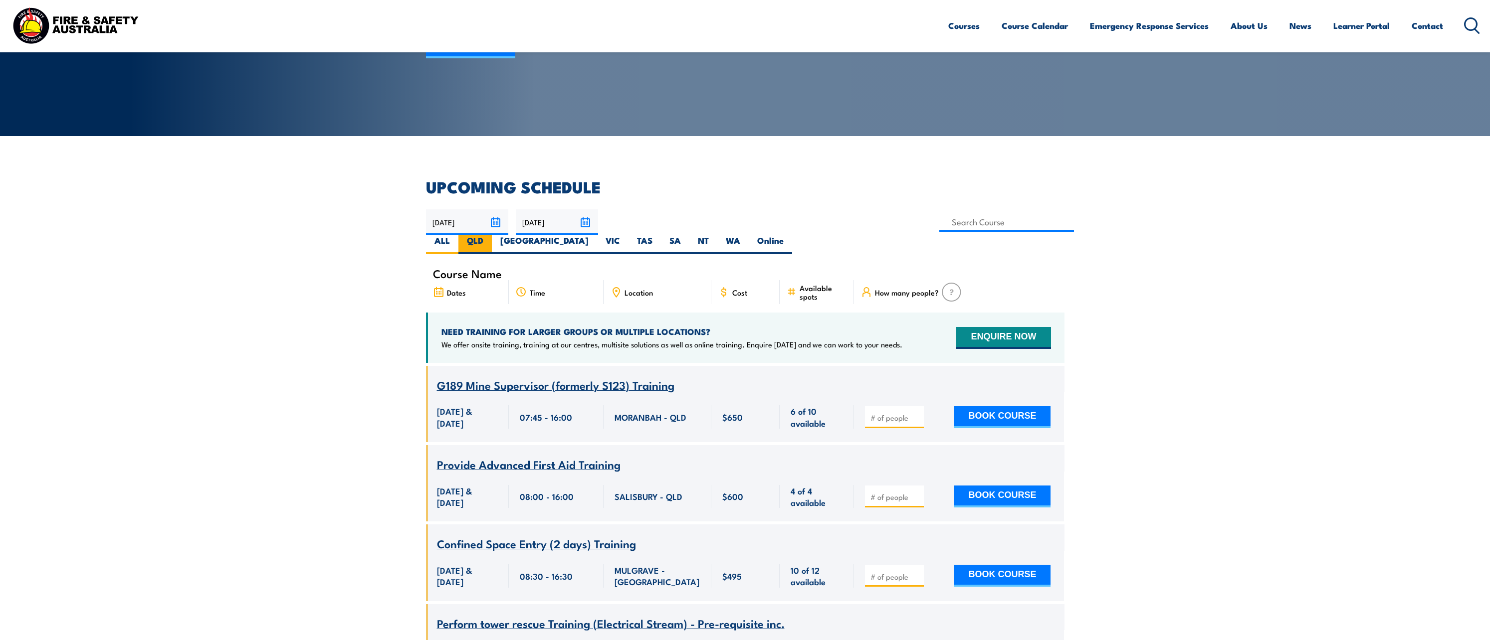
click at [492, 235] on label "QLD" at bounding box center [474, 244] width 33 height 19
click at [490, 235] on input "QLD" at bounding box center [486, 238] width 6 height 6
radio input "true"
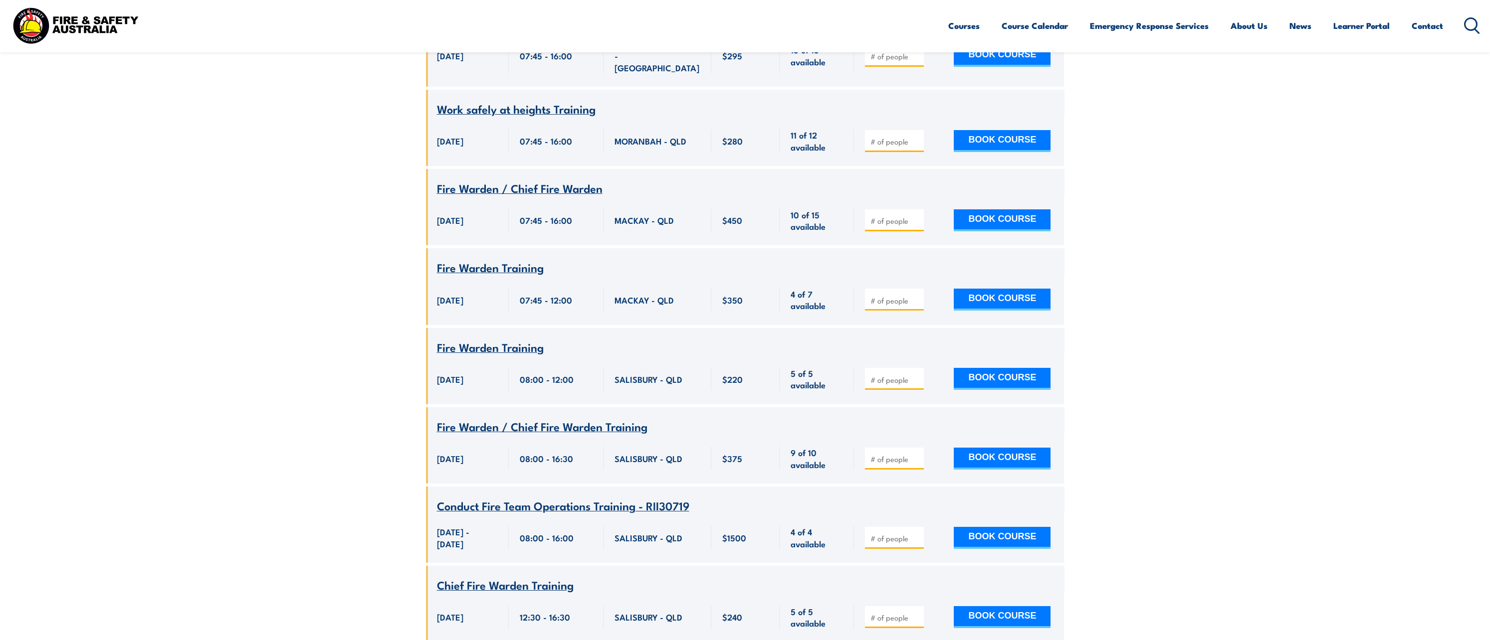
scroll to position [5067, 0]
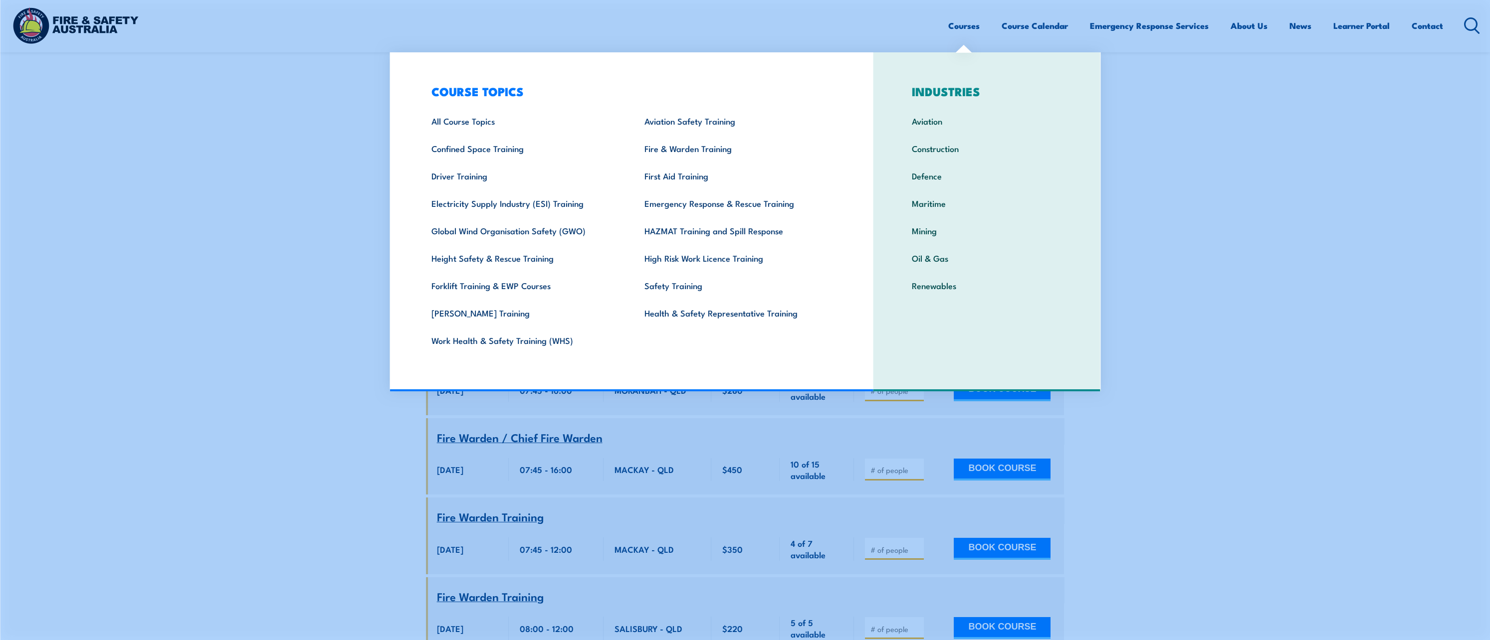
click at [961, 31] on link "Courses" at bounding box center [963, 25] width 31 height 26
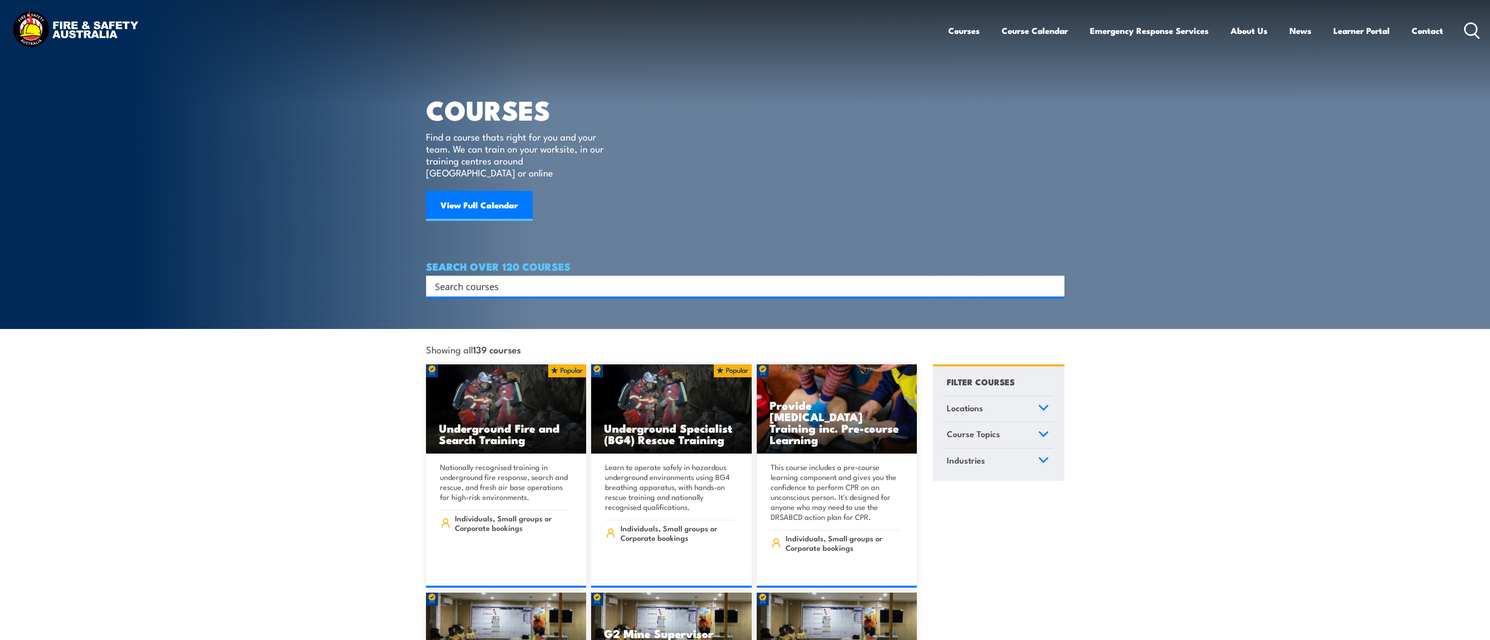
click at [486, 279] on input "Search input" at bounding box center [738, 286] width 607 height 15
type input "HSR Refresher"
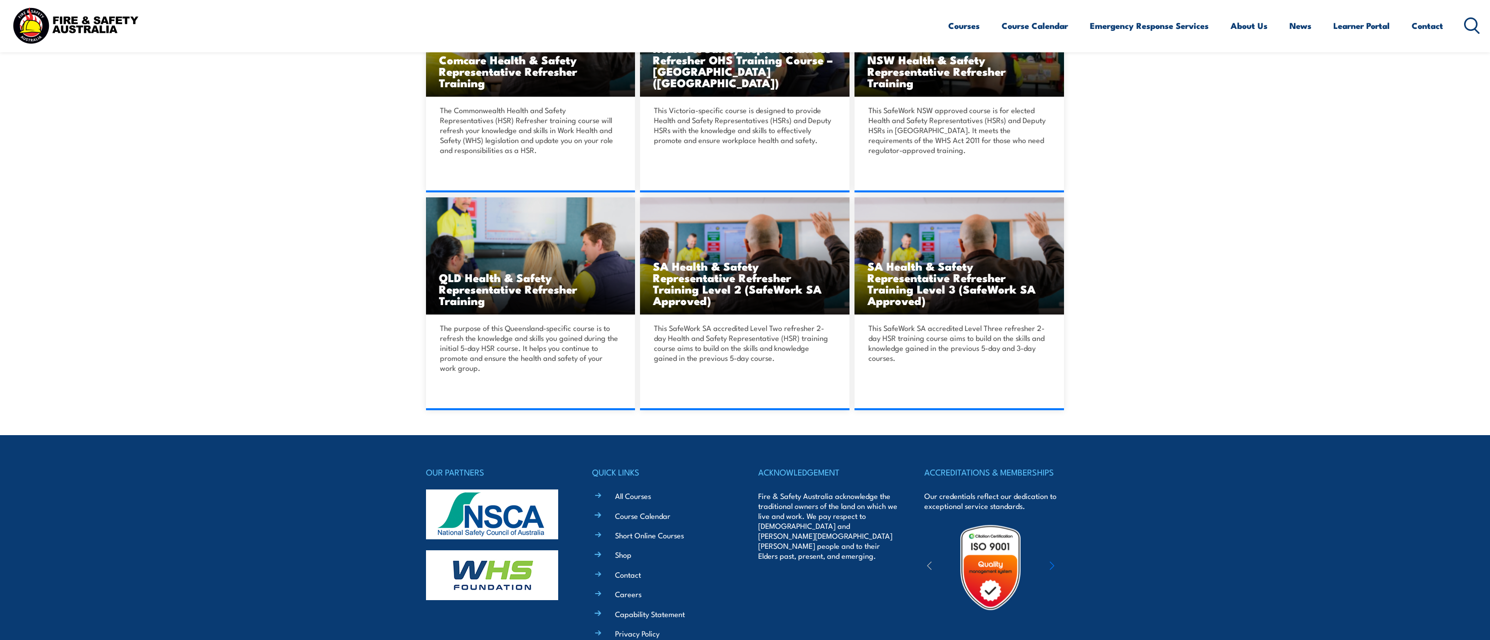
scroll to position [462, 0]
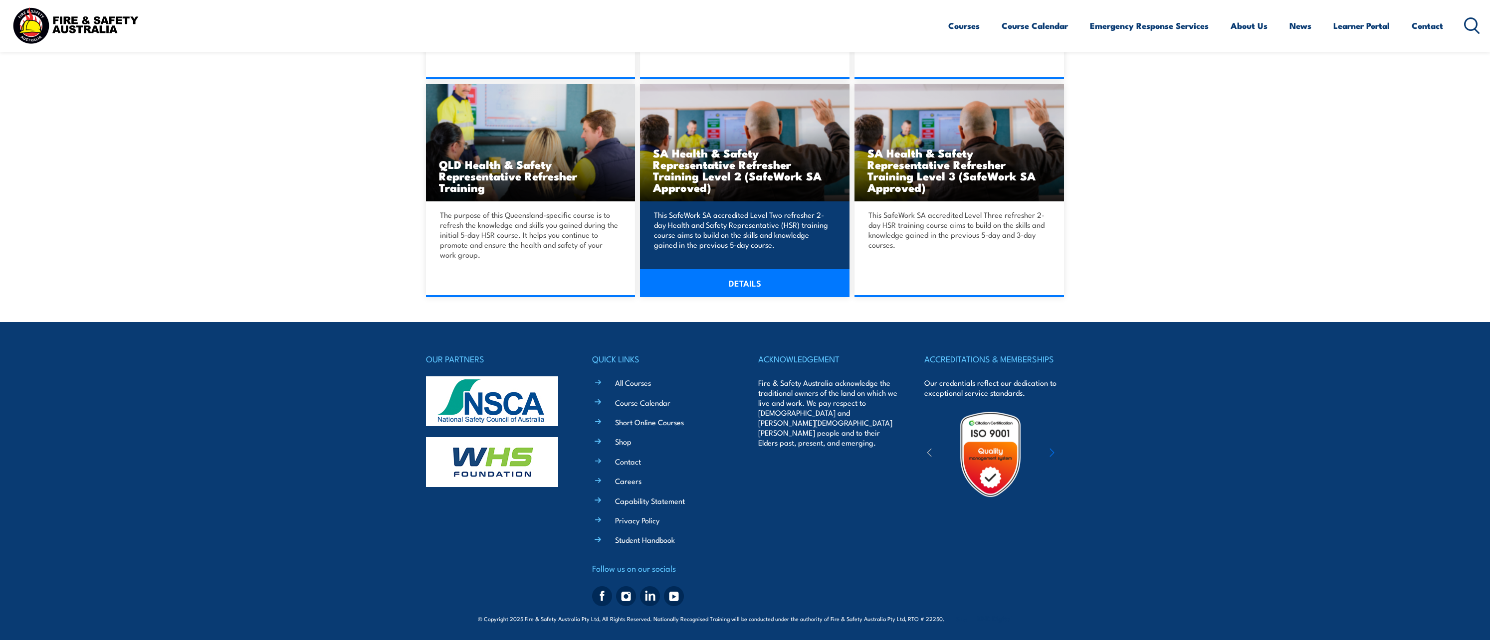
click at [657, 274] on link "DETAILS" at bounding box center [744, 283] width 209 height 28
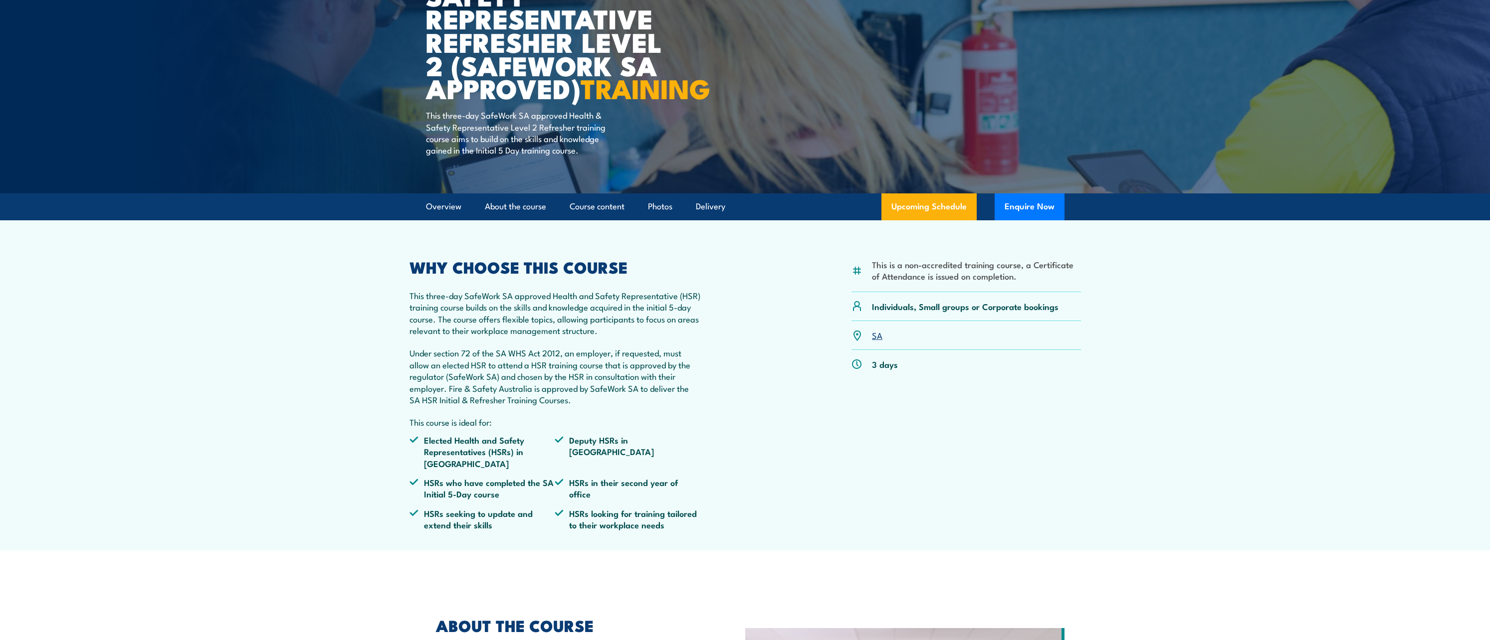
scroll to position [299, 0]
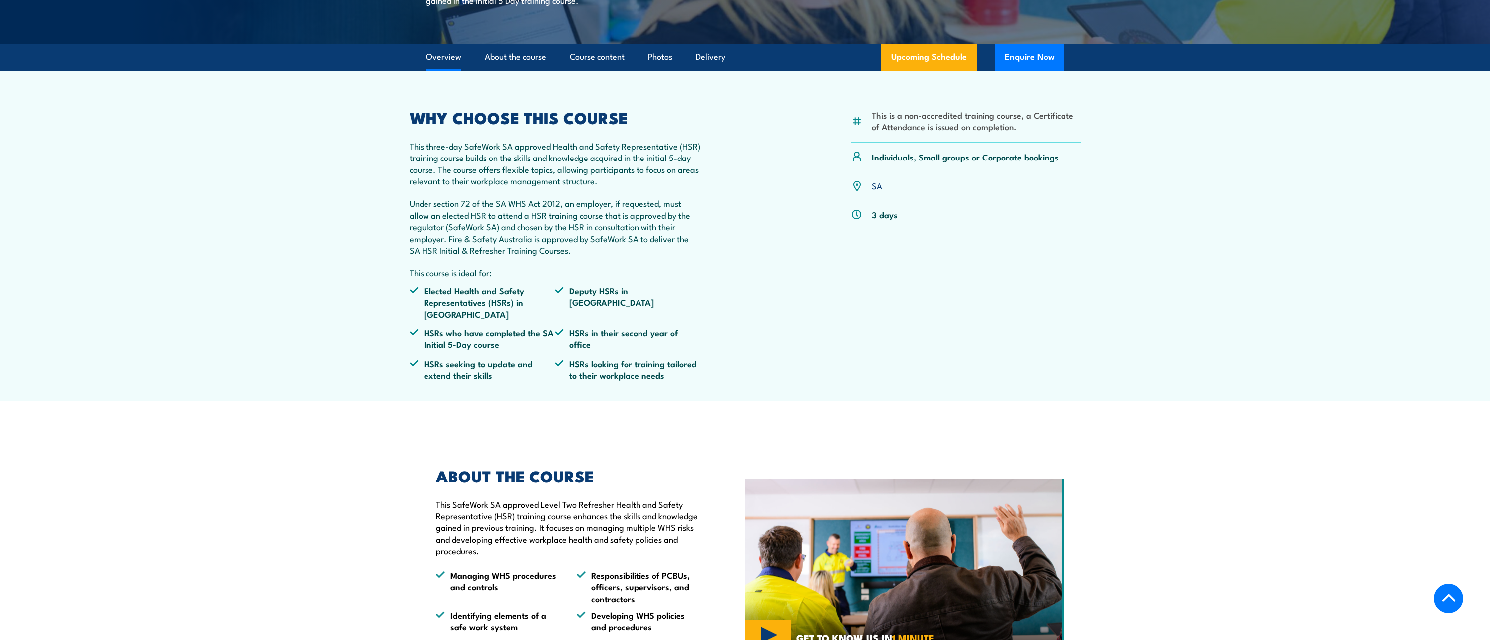
click at [878, 192] on link "SA" at bounding box center [877, 186] width 10 height 12
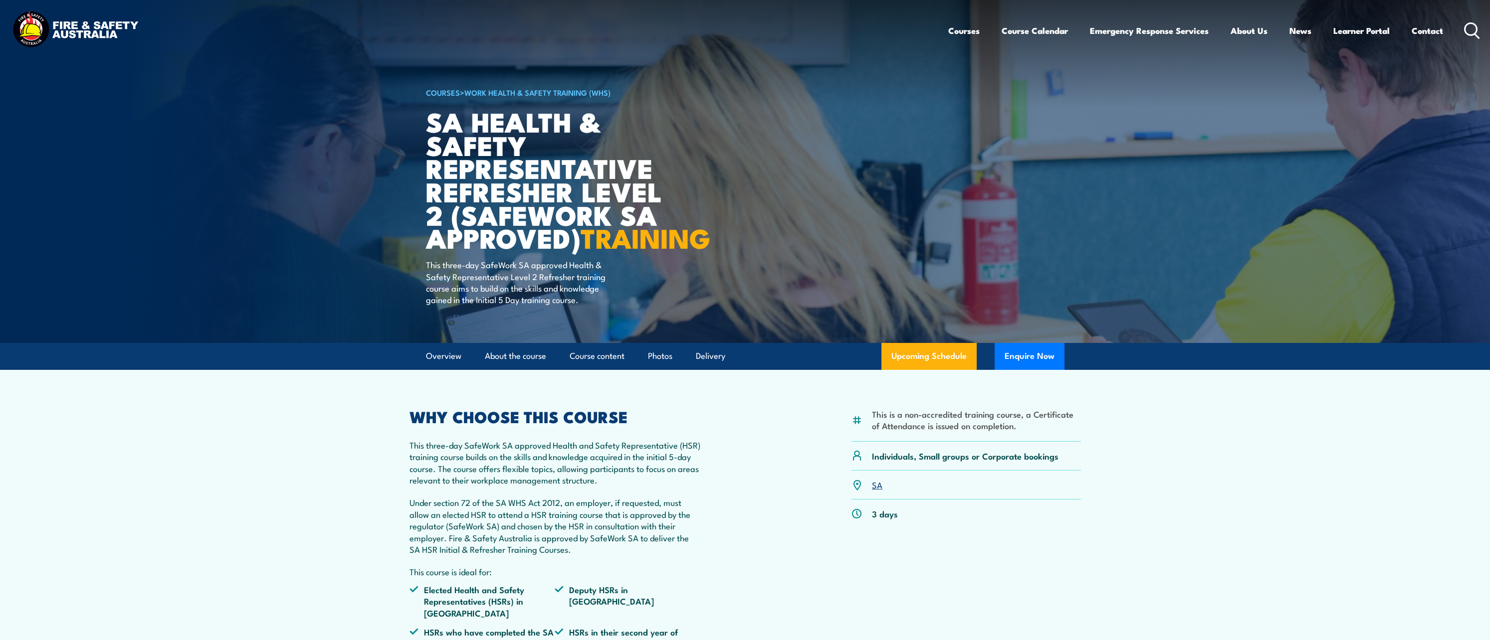
click at [522, 90] on link "Work Health & Safety Training (WHS)" at bounding box center [537, 92] width 146 height 11
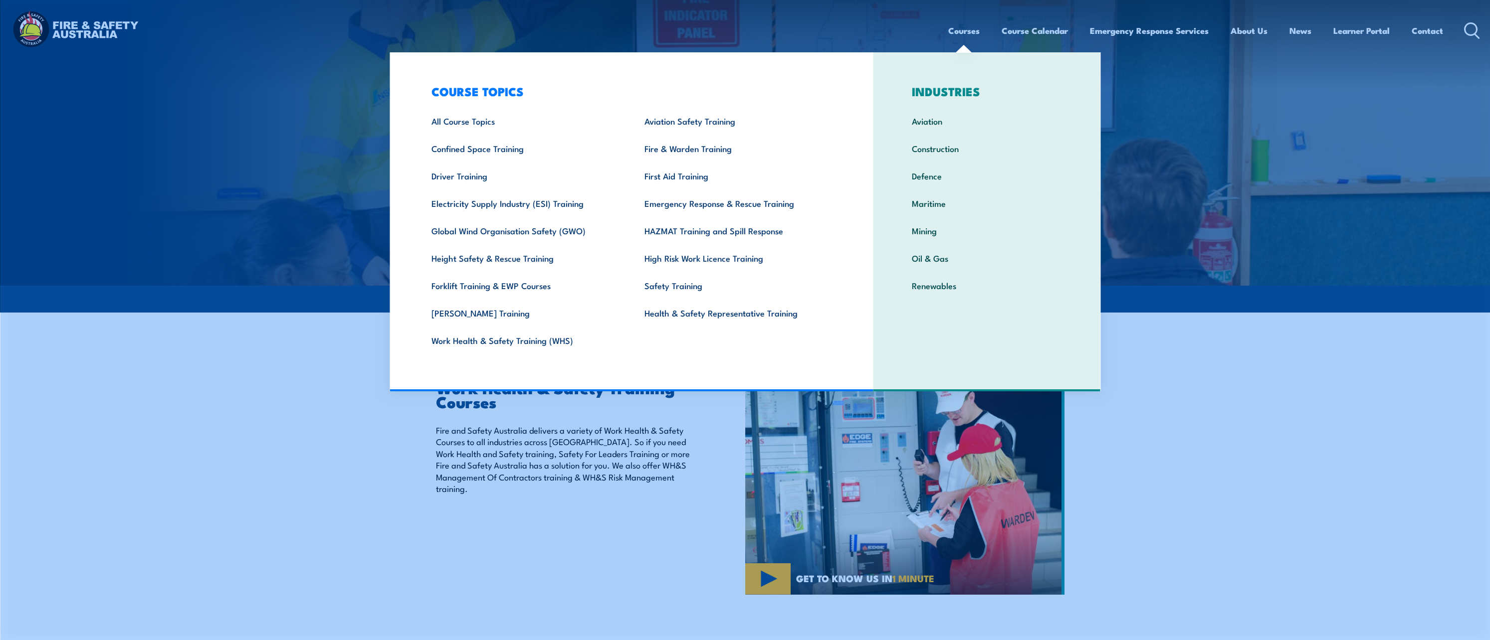
click at [960, 33] on link "Courses" at bounding box center [963, 30] width 31 height 26
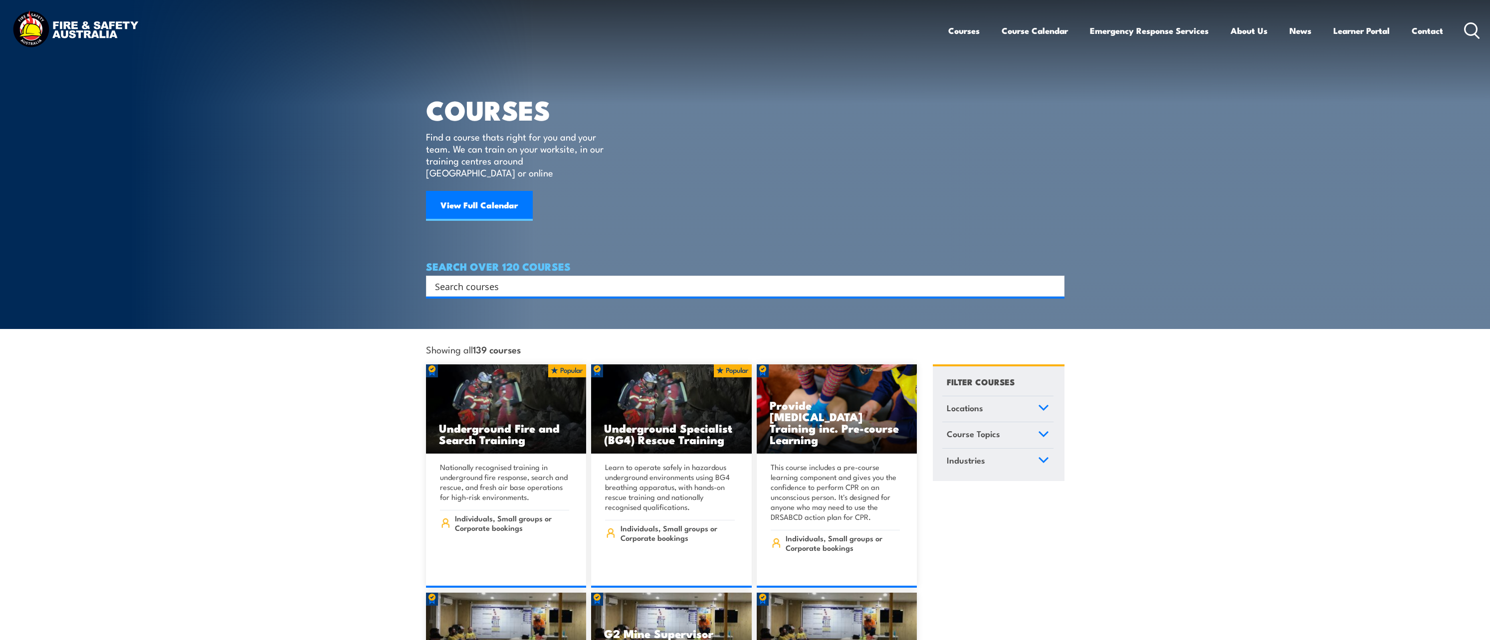
click at [558, 279] on input "Search input" at bounding box center [738, 286] width 607 height 15
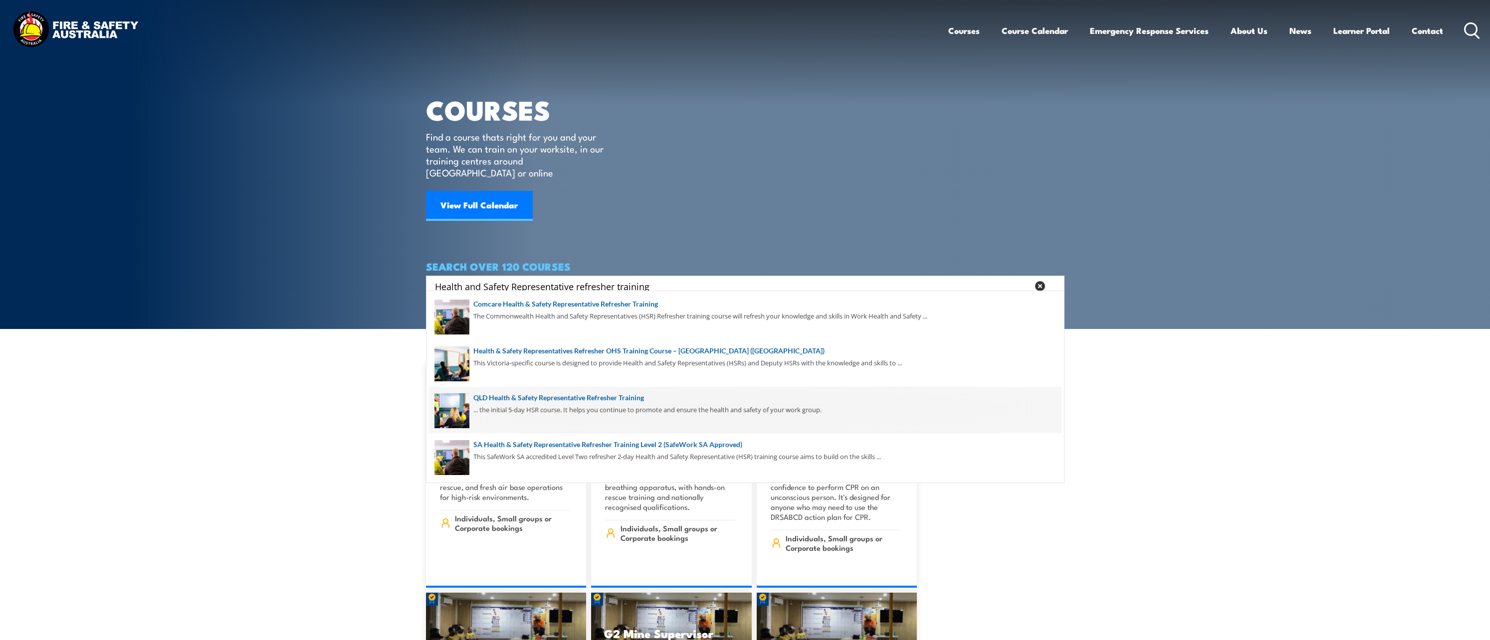
type input "Health and Safety Representative refresher training"
click at [628, 398] on span at bounding box center [745, 410] width 632 height 47
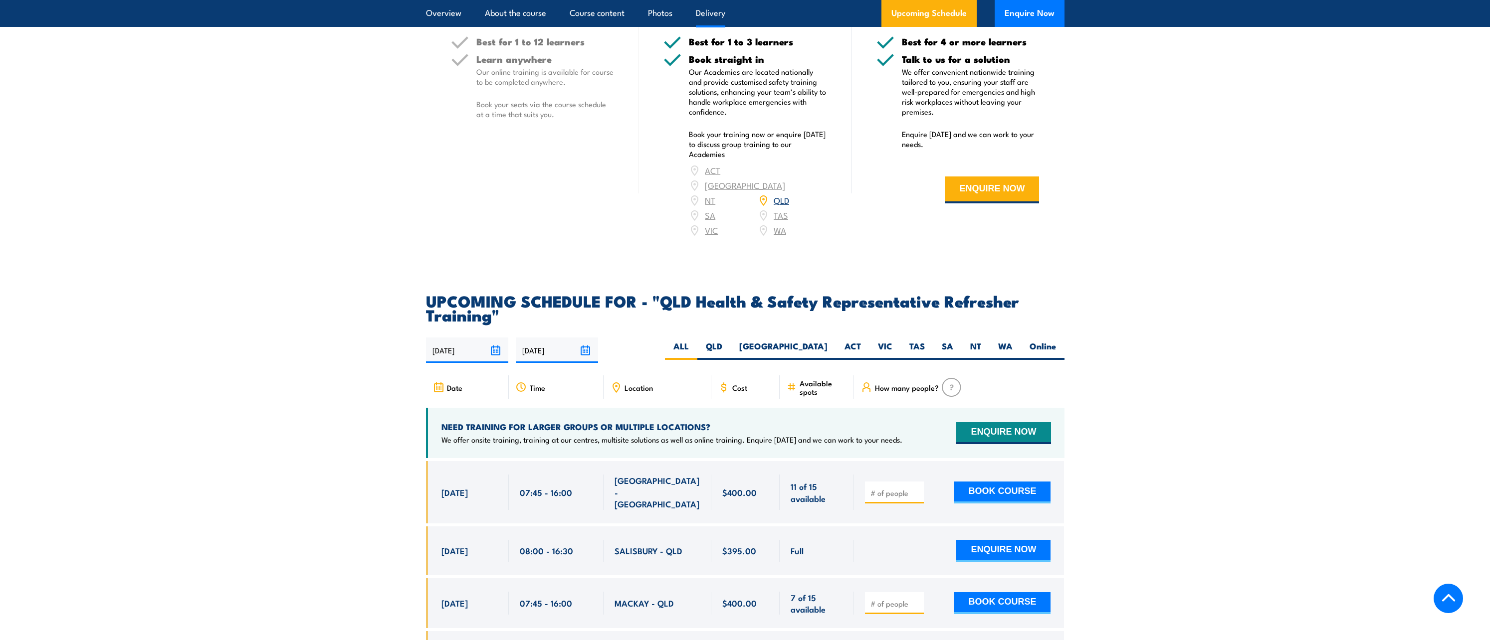
scroll to position [1496, 0]
